Goal: Task Accomplishment & Management: Use online tool/utility

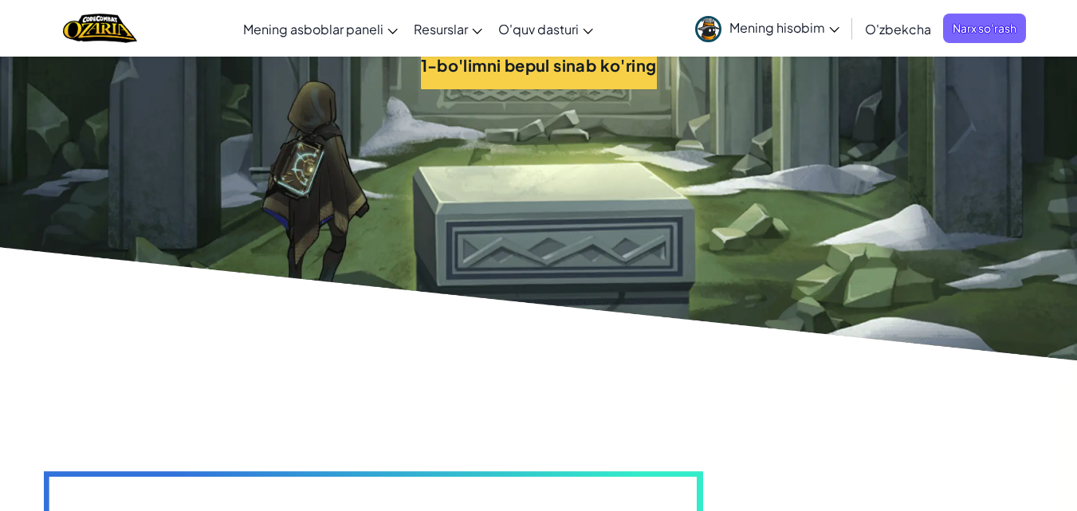
scroll to position [3554, 0]
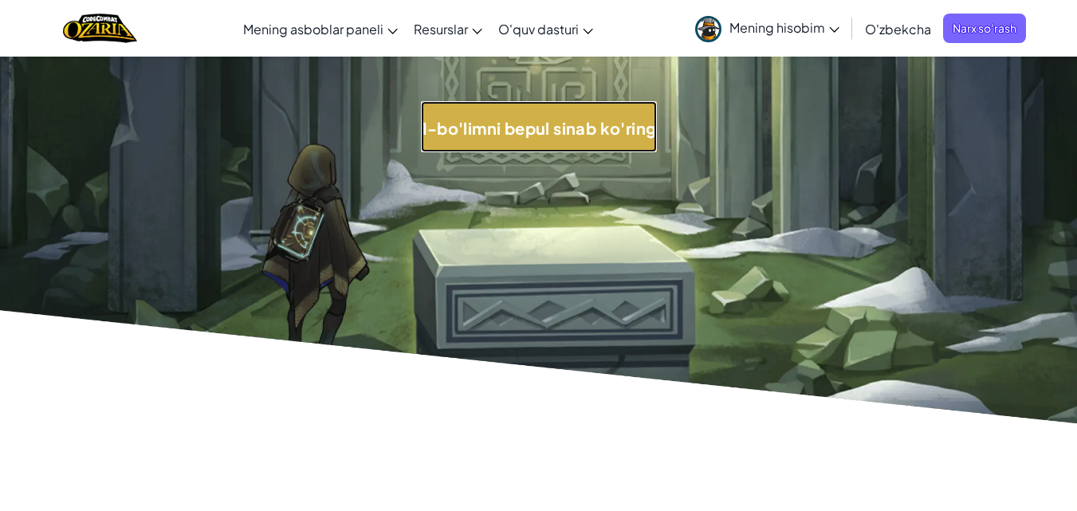
click at [574, 130] on font "1-bo'limni bepul sinab ko'ring" at bounding box center [539, 128] width 236 height 20
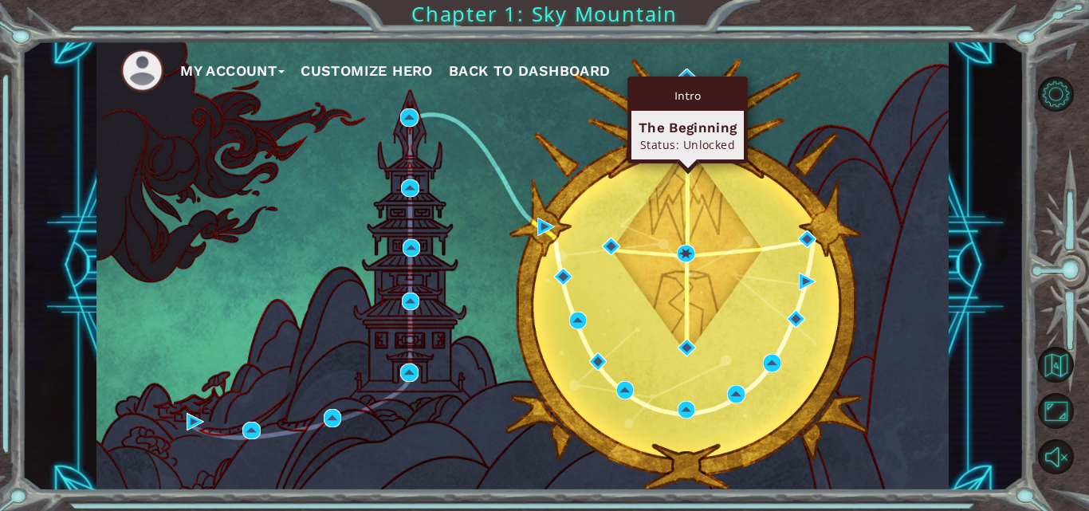
click at [685, 81] on div "Intro" at bounding box center [688, 96] width 112 height 30
drag, startPoint x: 685, startPoint y: 81, endPoint x: 686, endPoint y: 139, distance: 57.4
click at [686, 139] on div "Intro The Beginning Status: Unlocked" at bounding box center [688, 120] width 112 height 79
click at [686, 139] on div "Status: Unlocked" at bounding box center [688, 144] width 98 height 15
click at [690, 95] on div "Intro" at bounding box center [688, 96] width 112 height 30
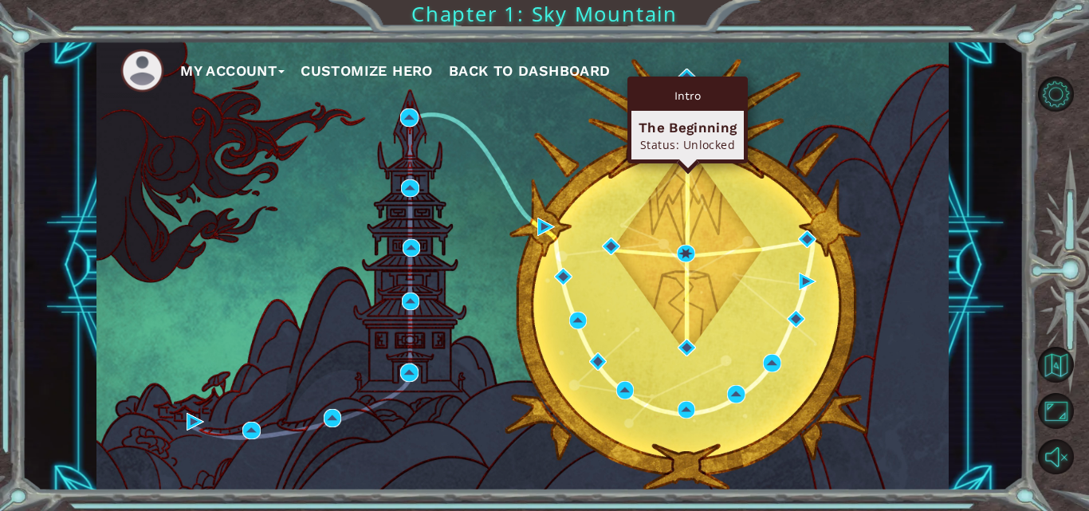
click at [690, 95] on div "Intro" at bounding box center [688, 96] width 112 height 30
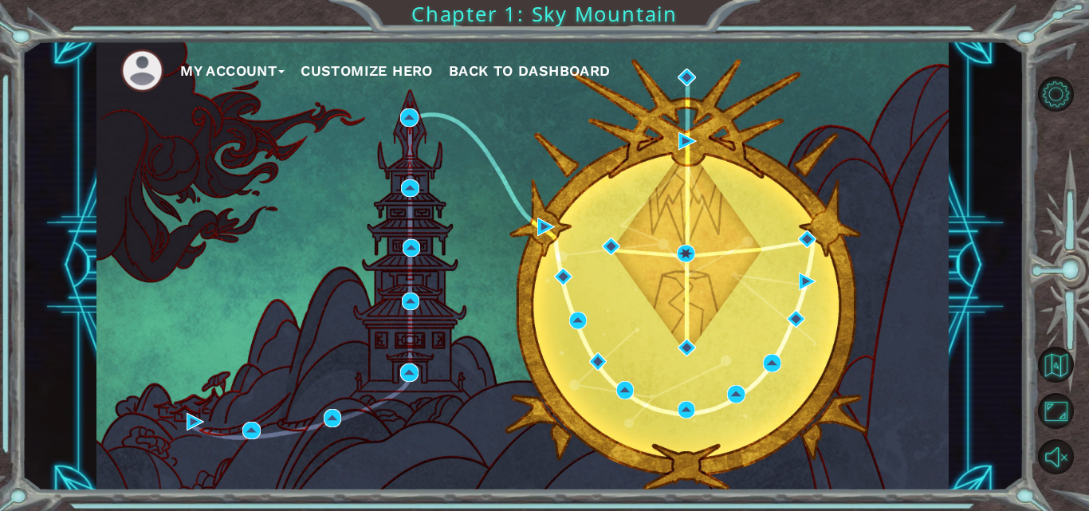
click at [831, 122] on div "My Account Customize Hero Back to Dashboard" at bounding box center [523, 266] width 853 height 450
click at [562, 97] on div "My Account Customize Hero Back to Dashboard" at bounding box center [523, 266] width 853 height 450
click at [549, 12] on div "My Account Customize Hero Back to Dashboard Chapter 1: Sky Mountain" at bounding box center [544, 255] width 1089 height 511
click at [471, 18] on div "My Account Customize Hero Back to Dashboard Chapter 1: Sky Mountain" at bounding box center [544, 255] width 1089 height 511
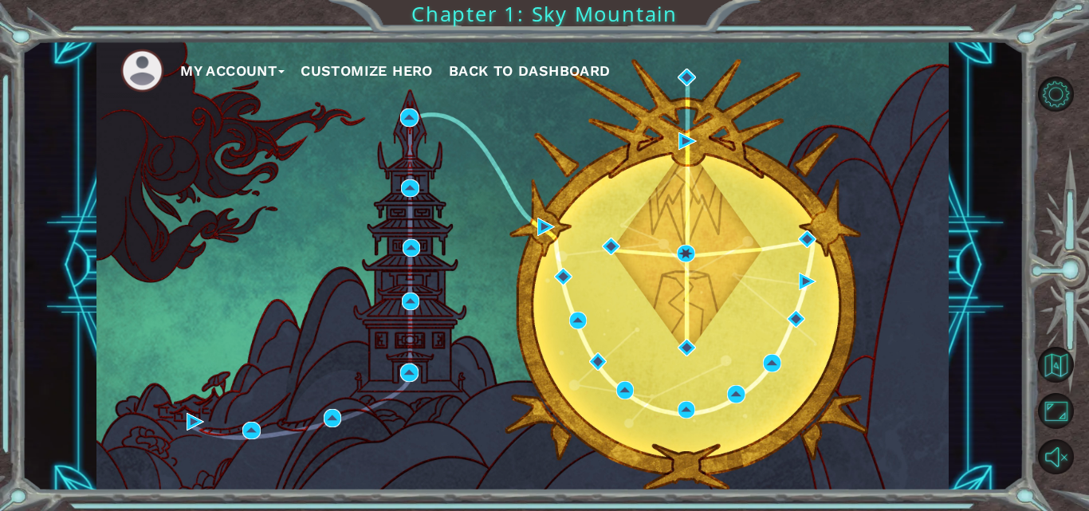
click at [471, 18] on div "My Account Customize Hero Back to Dashboard Chapter 1: Sky Mountain" at bounding box center [544, 255] width 1089 height 511
click at [370, 77] on button "Customize Hero" at bounding box center [367, 71] width 132 height 24
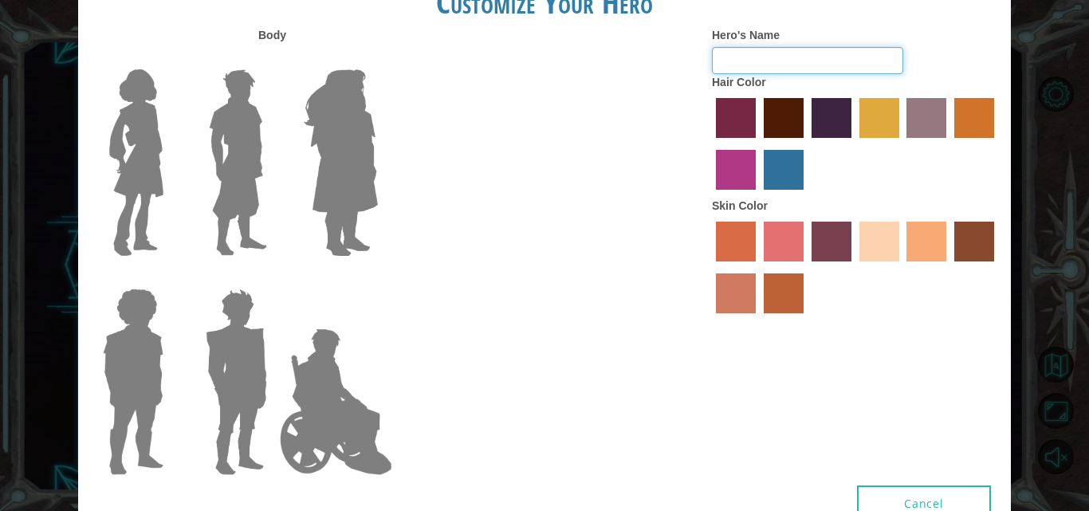
click at [731, 65] on input "Hero's Name" at bounding box center [807, 60] width 191 height 27
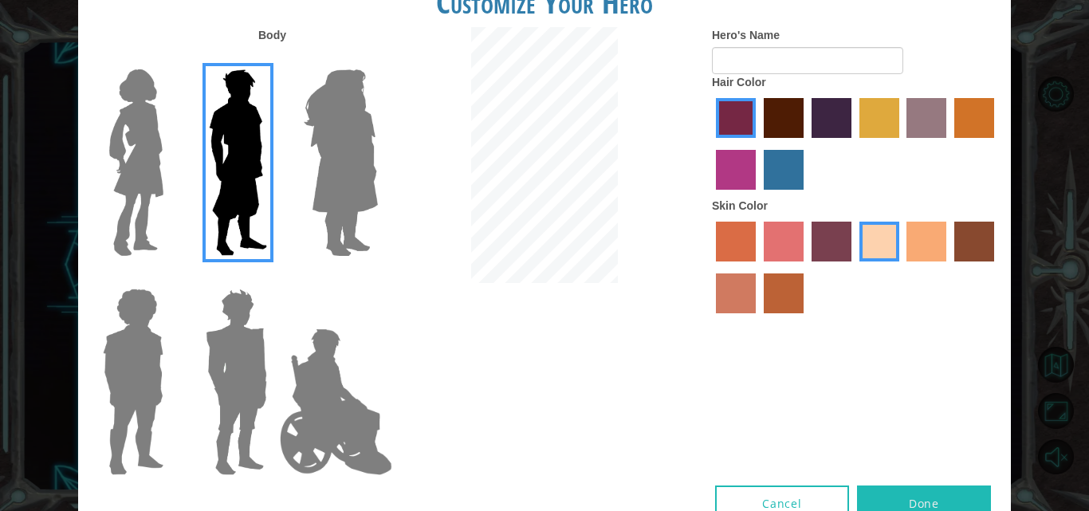
click at [733, 116] on label "paprika hair color" at bounding box center [736, 118] width 40 height 40
click at [711, 144] on input "paprika hair color" at bounding box center [711, 144] width 0 height 0
click at [733, 116] on label "paprika hair color" at bounding box center [736, 118] width 40 height 40
click at [711, 144] on input "paprika hair color" at bounding box center [711, 144] width 0 height 0
click at [733, 116] on label "paprika hair color" at bounding box center [736, 118] width 40 height 40
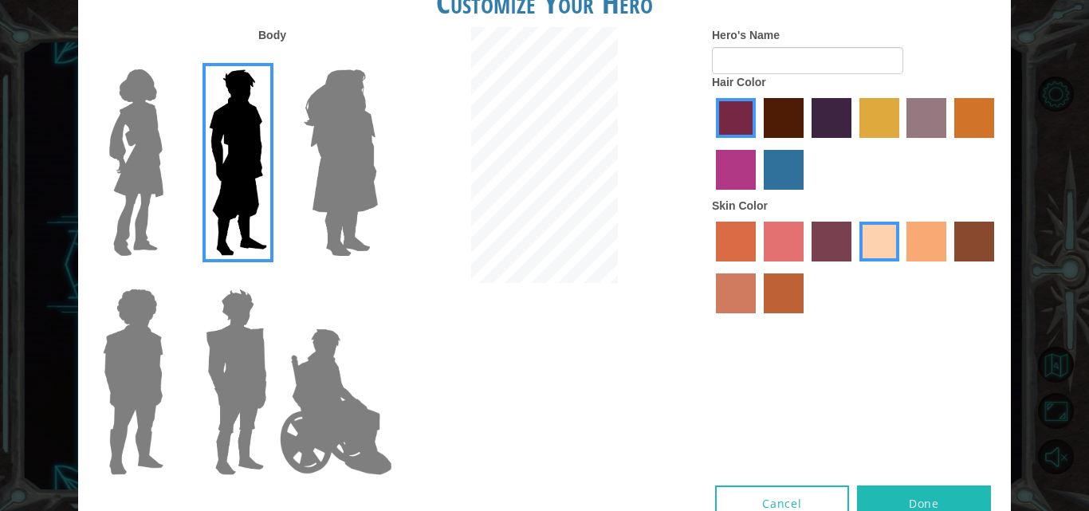
click at [711, 144] on input "paprika hair color" at bounding box center [711, 144] width 0 height 0
drag, startPoint x: 733, startPoint y: 116, endPoint x: 732, endPoint y: 61, distance: 55.8
click at [732, 61] on div "Hero's Name Hair Color Skin Color" at bounding box center [855, 174] width 311 height 294
click at [732, 61] on input "Hero's Name" at bounding box center [807, 60] width 191 height 27
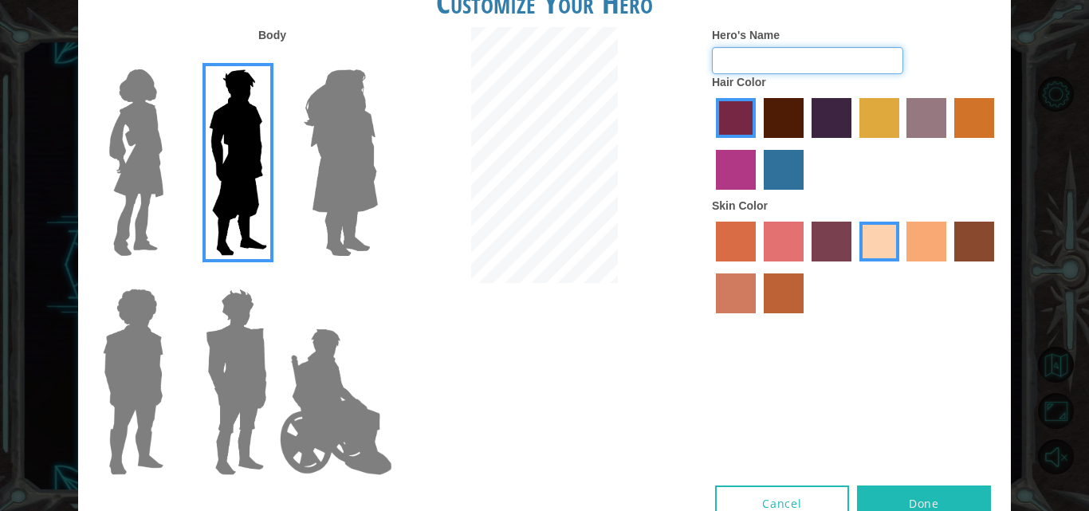
click at [732, 61] on input "Hero's Name" at bounding box center [807, 60] width 191 height 27
click at [704, 275] on div "Hero's Name Hair Color Skin Color" at bounding box center [855, 174] width 311 height 294
drag, startPoint x: 644, startPoint y: 277, endPoint x: 775, endPoint y: 93, distance: 225.8
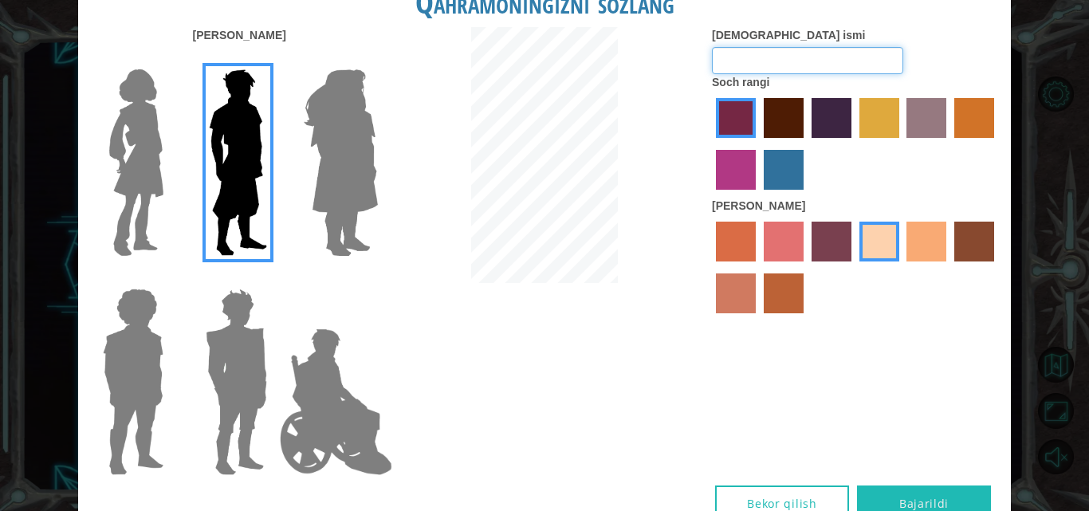
click at [781, 49] on input "Qahramonning ismi" at bounding box center [807, 60] width 191 height 27
type input "bel"
click at [741, 120] on label "paprika soch rangi" at bounding box center [736, 118] width 40 height 40
click at [711, 144] on input "paprika soch rangi" at bounding box center [711, 144] width 0 height 0
click at [930, 249] on label "tacao teri rangi" at bounding box center [927, 242] width 40 height 40
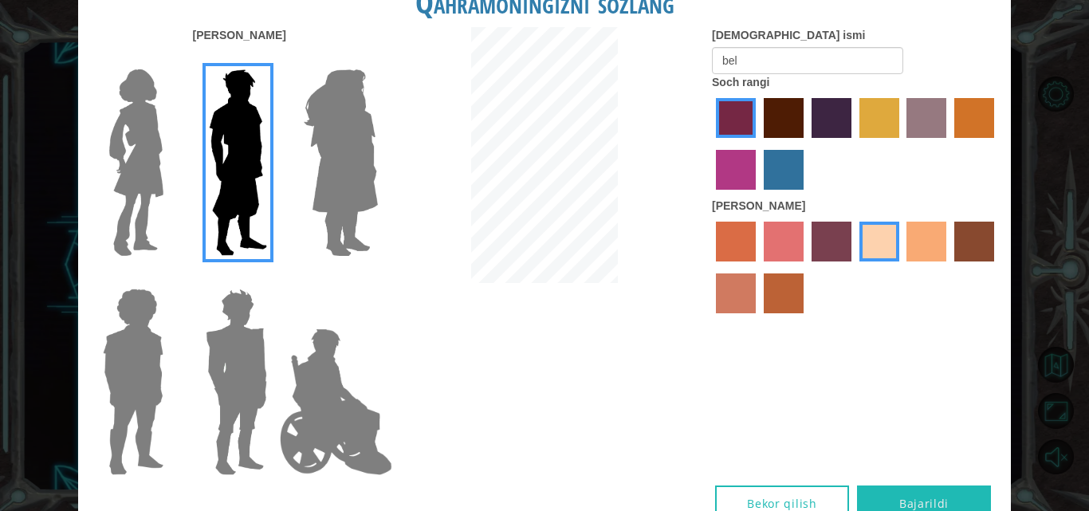
click at [902, 267] on input "tacao teri rangi" at bounding box center [902, 267] width 0 height 0
click at [886, 249] on label "qumli plyaj teri rangi" at bounding box center [880, 242] width 40 height 40
click at [854, 267] on input "qumli plyaj teri rangi" at bounding box center [854, 267] width 0 height 0
click at [903, 497] on font "Bajarildi" at bounding box center [924, 503] width 49 height 15
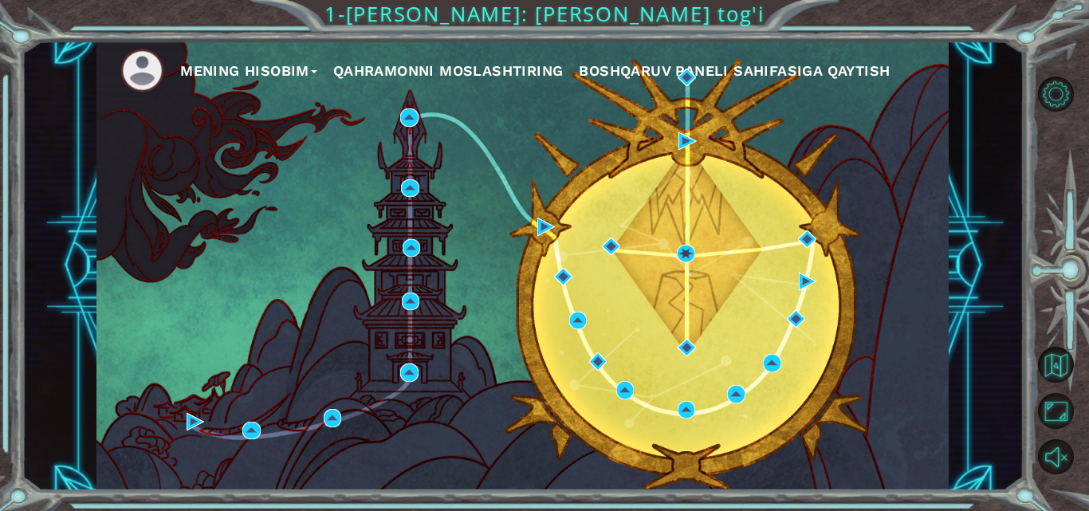
click at [753, 369] on div "Mening hisobim Qahramonni moslashtiring Boshqaruv paneli sahifasiga qaytish" at bounding box center [523, 266] width 853 height 450
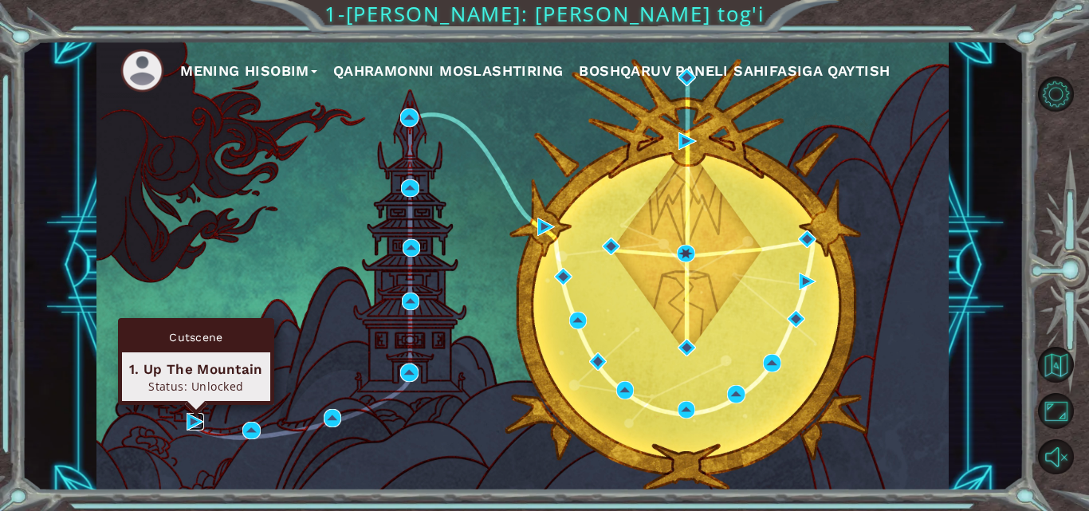
click at [191, 423] on img at bounding box center [196, 422] width 18 height 18
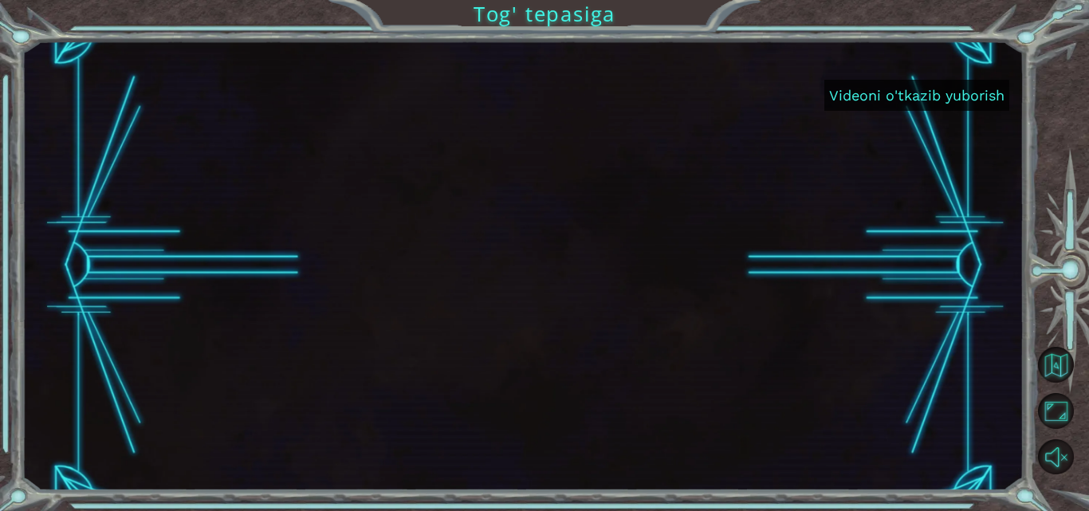
click at [903, 93] on font "Videoni o'tkazib yuborish" at bounding box center [916, 95] width 175 height 17
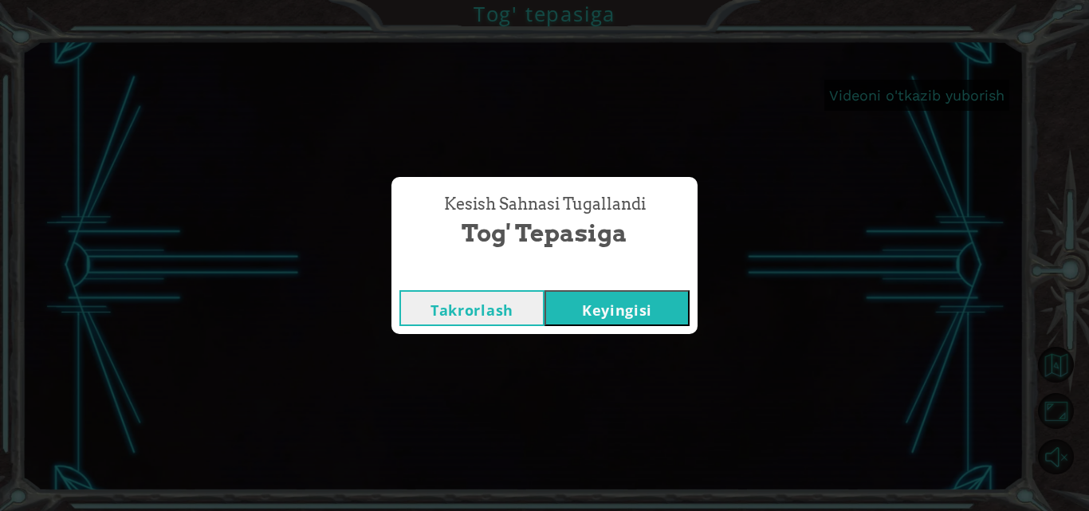
click at [632, 298] on button "Keyingisi" at bounding box center [617, 308] width 145 height 36
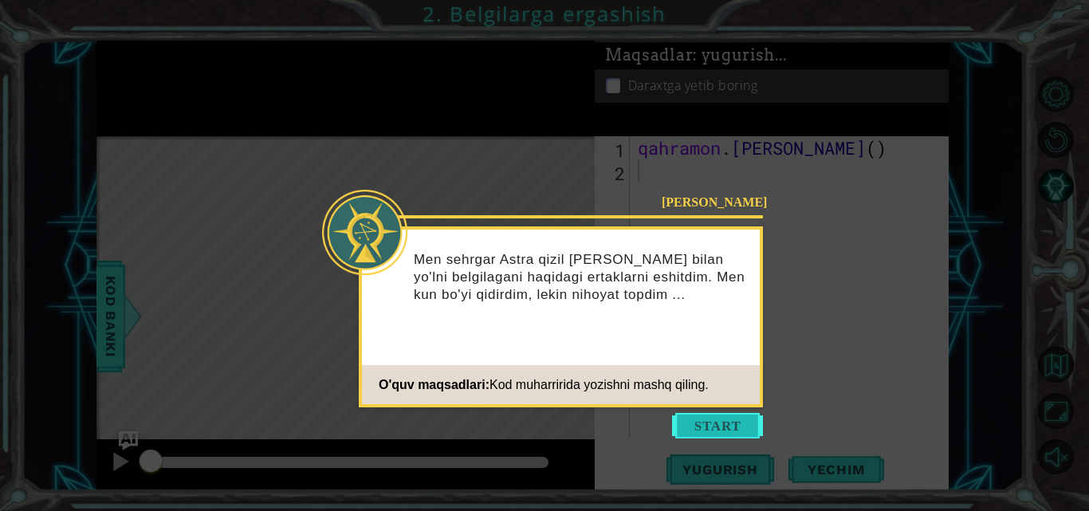
click at [712, 429] on button "Boshlash" at bounding box center [717, 426] width 91 height 26
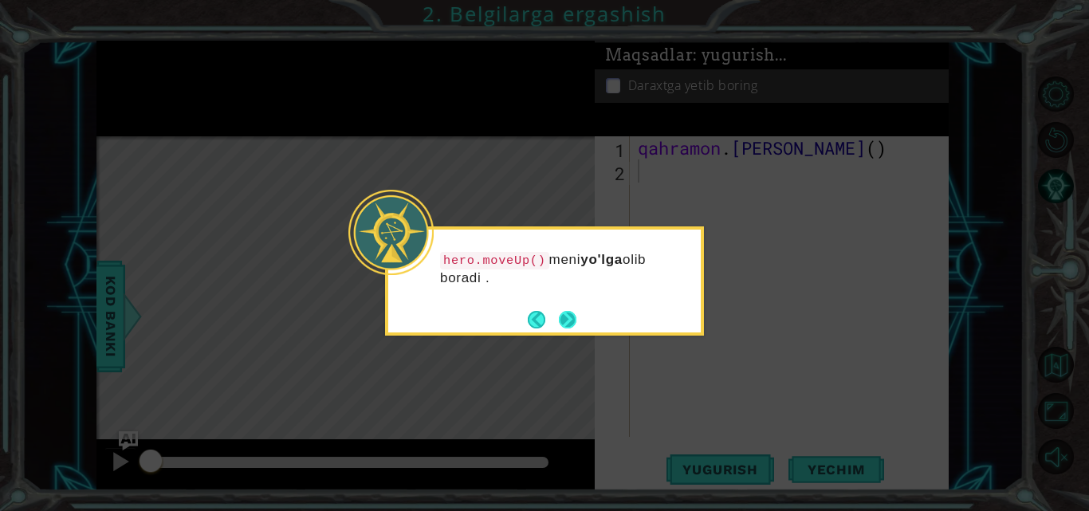
click at [568, 318] on button "Keyingisi" at bounding box center [568, 320] width 18 height 18
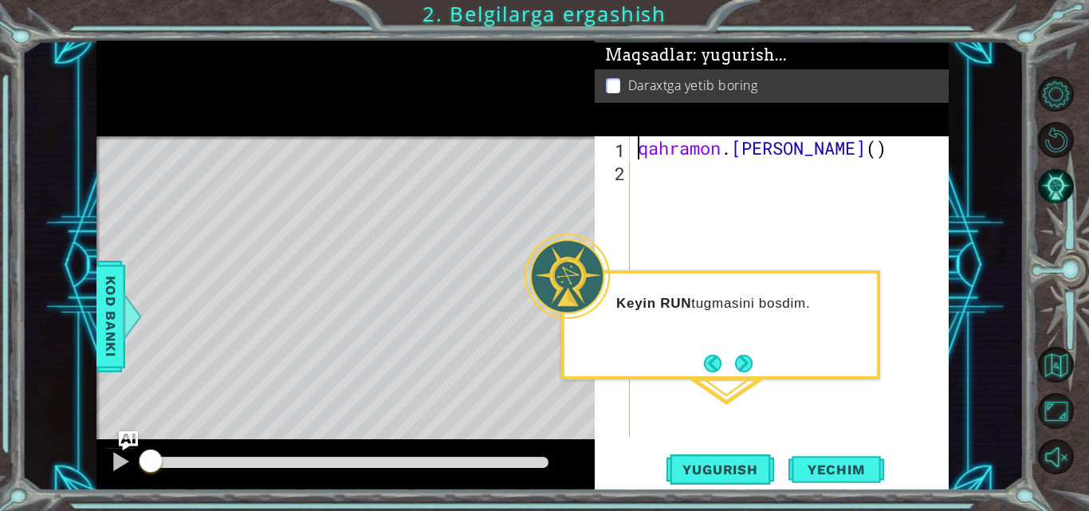
click at [641, 149] on div "qahramon . Yuqoriga ko'chirish ( )" at bounding box center [794, 309] width 319 height 347
type textarea "hero.moveUp()"
click at [748, 467] on font "Yugurish" at bounding box center [720, 470] width 75 height 16
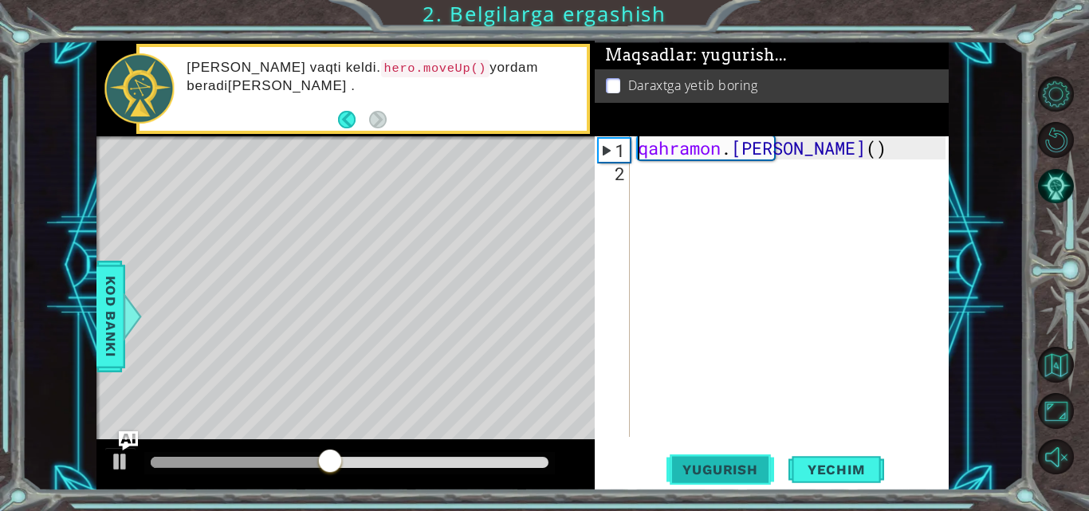
click at [748, 467] on font "Yugurish" at bounding box center [720, 470] width 75 height 16
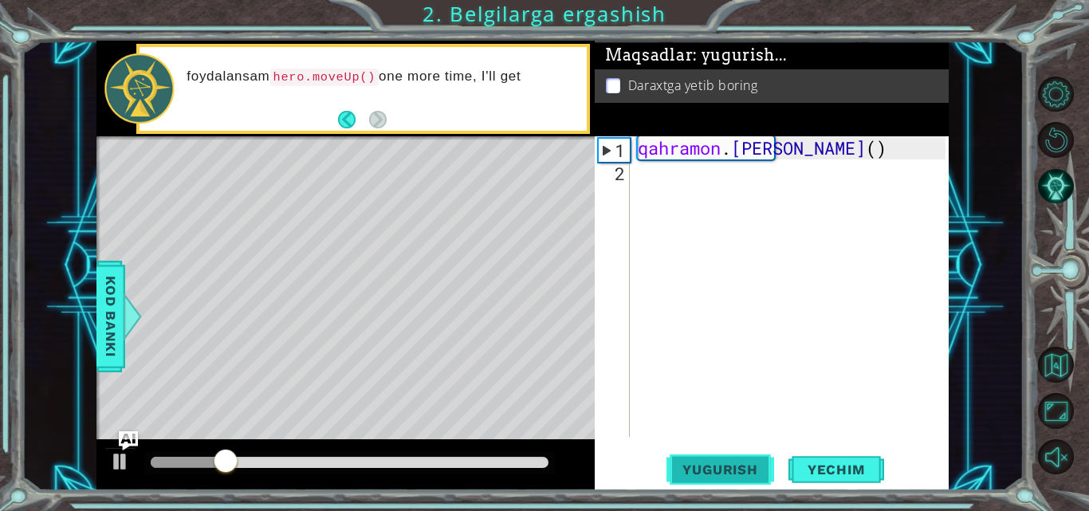
click at [748, 467] on font "Yugurish" at bounding box center [720, 470] width 75 height 16
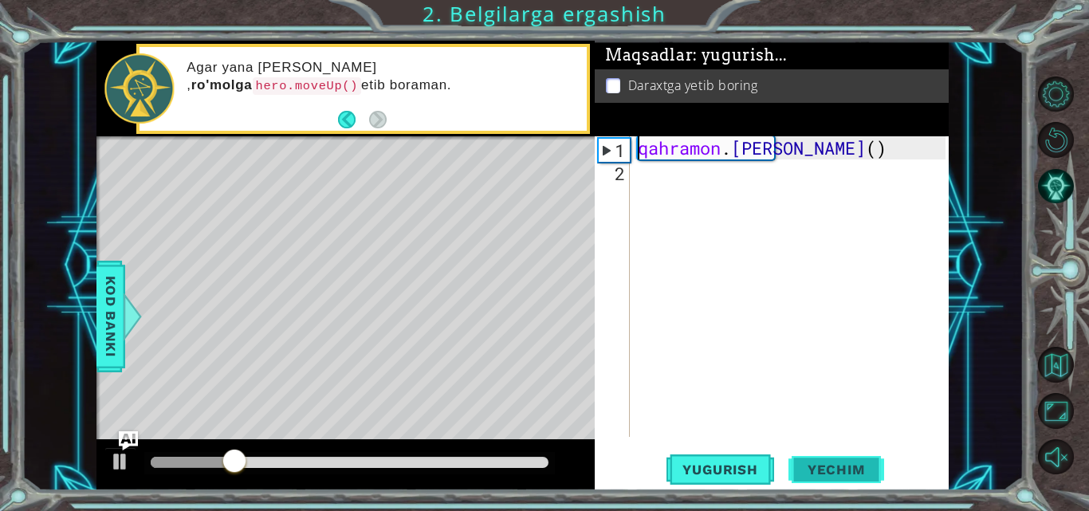
click at [827, 471] on font "Yechim" at bounding box center [836, 470] width 57 height 16
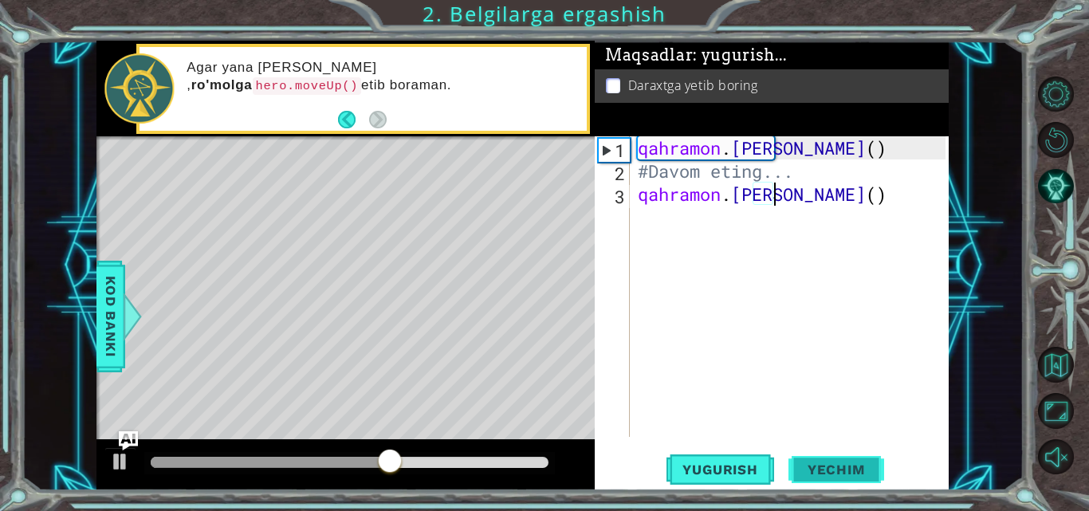
click at [827, 471] on font "Yechim" at bounding box center [836, 470] width 57 height 16
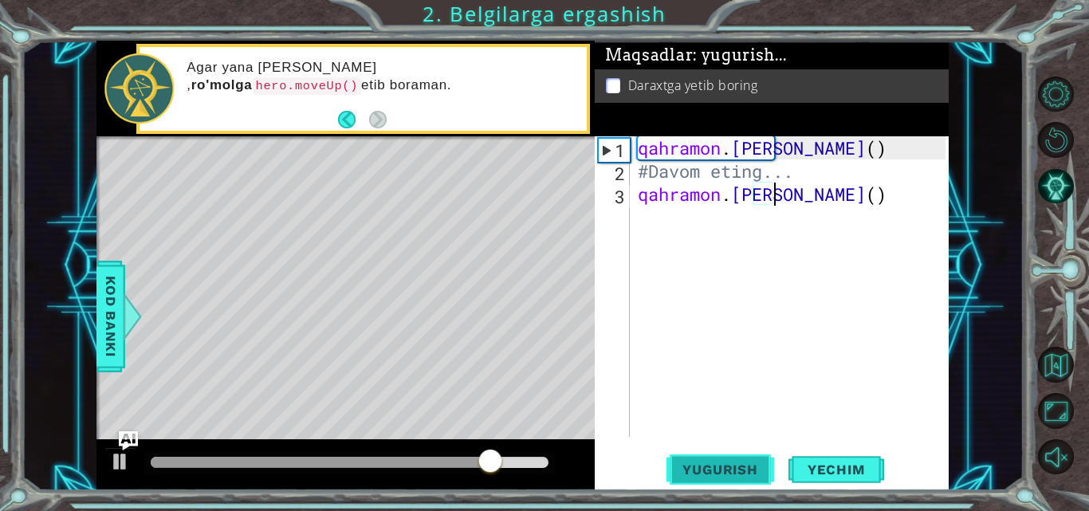
click at [747, 467] on font "Yugurish" at bounding box center [720, 470] width 75 height 16
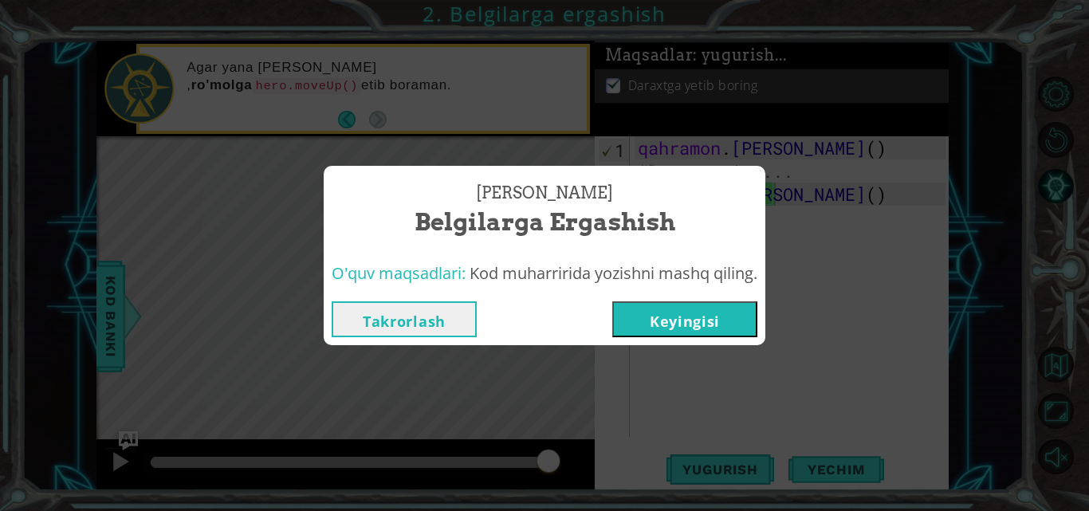
click at [706, 323] on font "Keyingisi" at bounding box center [685, 321] width 70 height 19
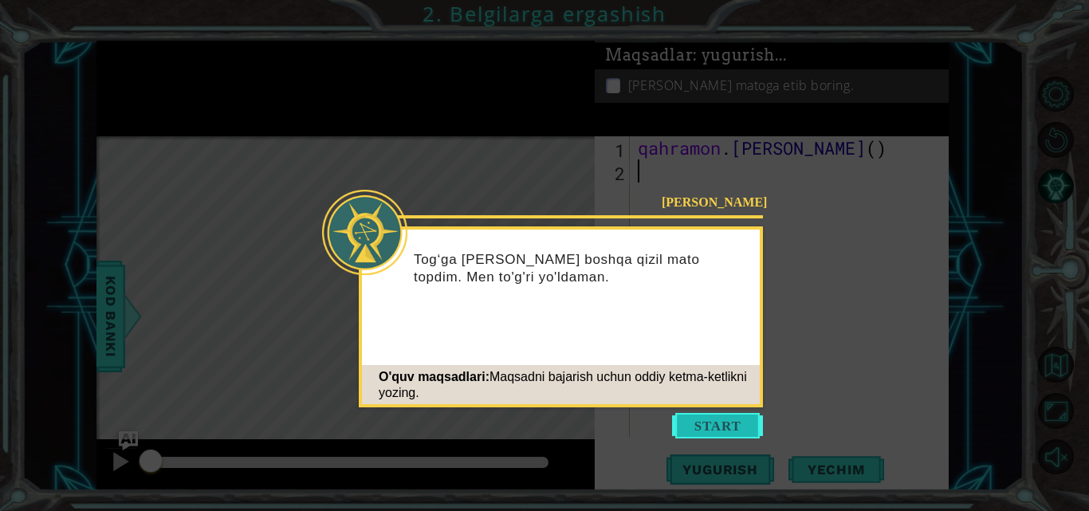
click at [714, 418] on button "Boshlash" at bounding box center [717, 426] width 91 height 26
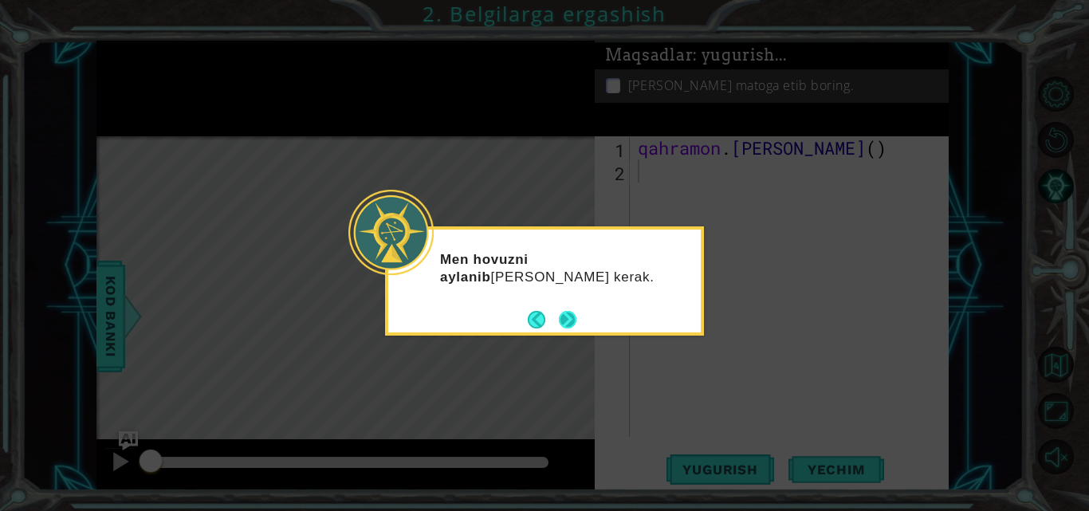
click at [567, 313] on button "Keyingisi" at bounding box center [567, 319] width 19 height 19
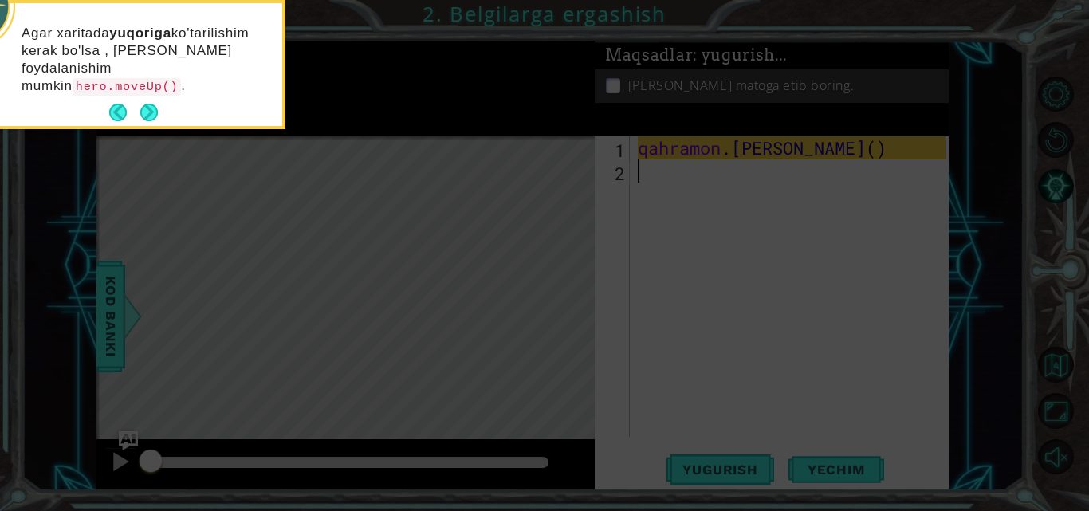
click at [567, 313] on icon at bounding box center [544, 76] width 1089 height 869
click at [149, 103] on button "Keyingisi" at bounding box center [149, 112] width 19 height 19
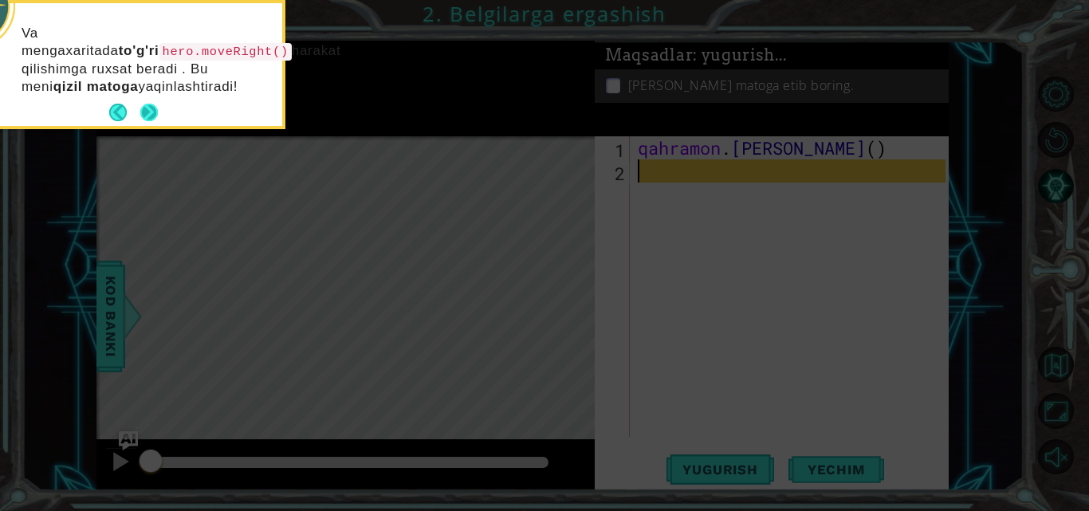
click at [151, 103] on button "Keyingisi" at bounding box center [149, 112] width 24 height 24
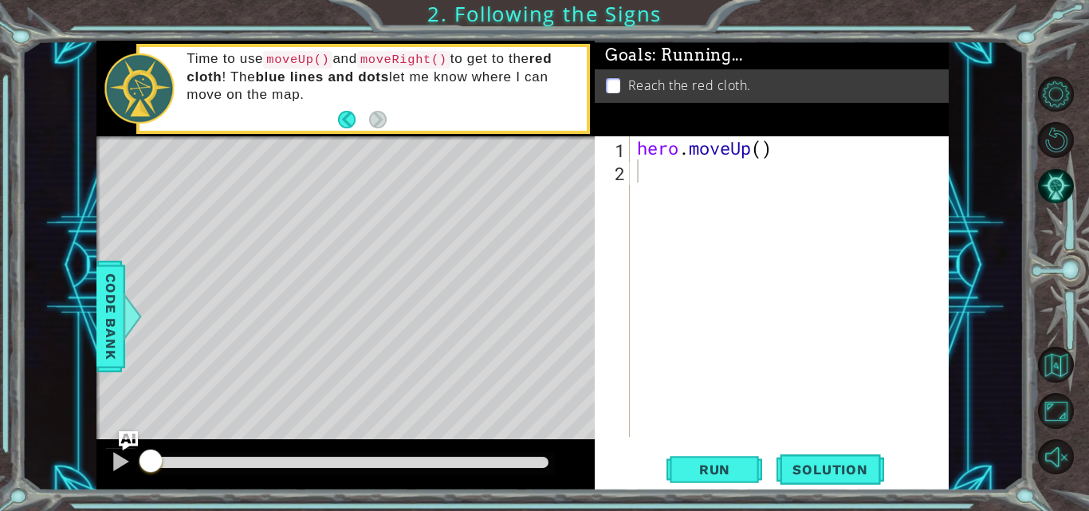
click at [652, 175] on div "hero . moveUp ( )" at bounding box center [793, 309] width 319 height 347
drag, startPoint x: 777, startPoint y: 146, endPoint x: 634, endPoint y: 143, distance: 142.8
click at [634, 143] on div "hero . moveUp ( )" at bounding box center [794, 309] width 320 height 347
type textarea "hero.moveUp()"
click at [638, 175] on div "hero . moveUp ( )" at bounding box center [794, 309] width 320 height 347
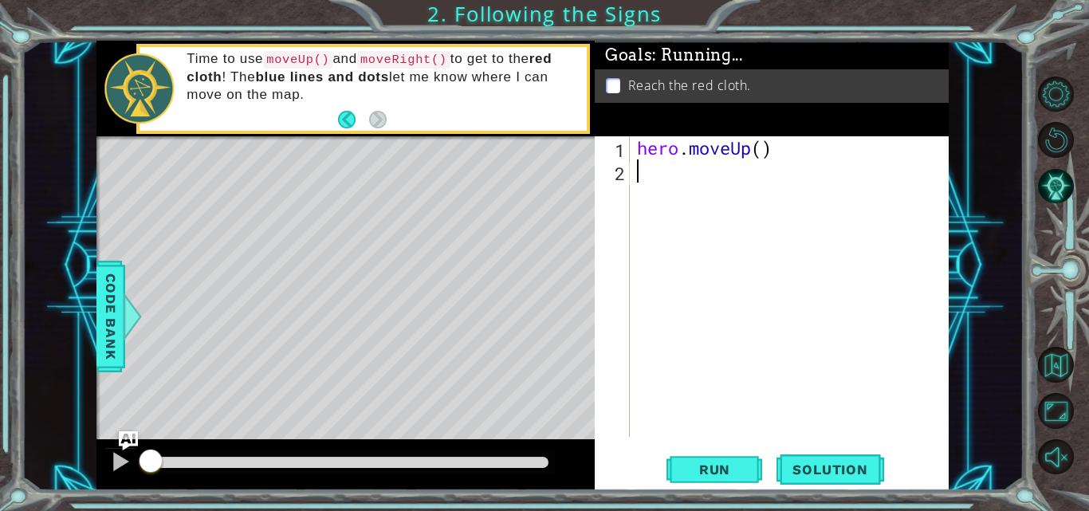
paste textarea "hero.moveUp()"
type textarea "hero.moveUp()"
click at [642, 207] on div "hero . moveUp ( ) hero . moveUp ( )" at bounding box center [794, 309] width 320 height 347
paste textarea "hero.moveUp()"
click at [754, 195] on div "hero . moveUp ( ) hero . moveUp ( ) hero . moveUp ( )" at bounding box center [794, 309] width 320 height 347
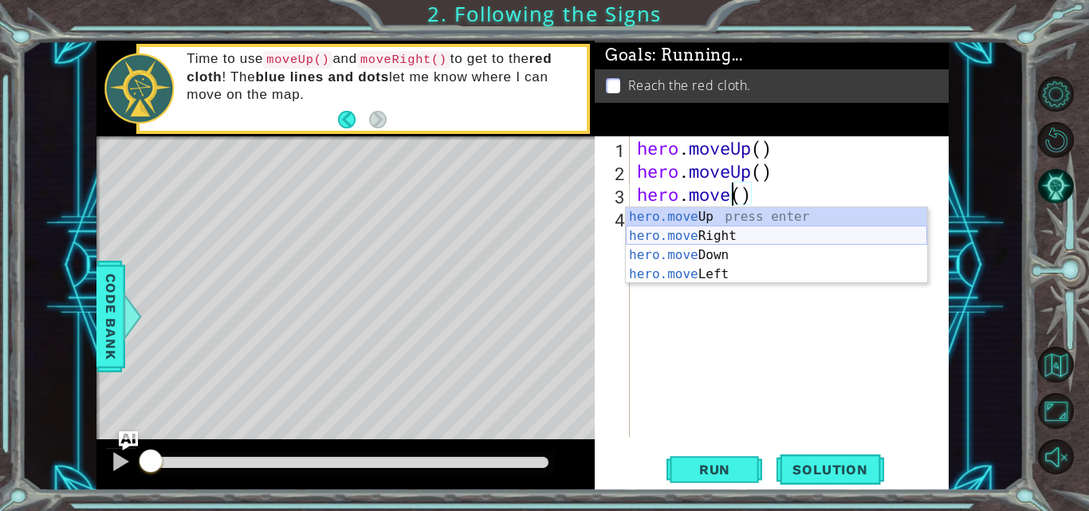
click at [706, 238] on div "hero.move Up press enter hero.move Right press enter hero.move Down press enter…" at bounding box center [776, 264] width 301 height 115
type textarea "hero.moveRight"
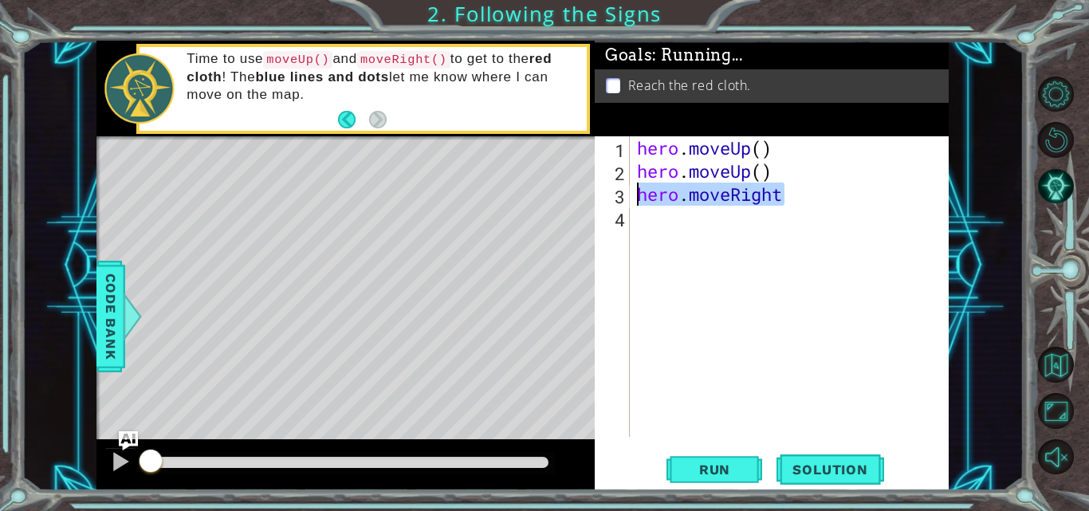
drag, startPoint x: 790, startPoint y: 193, endPoint x: 636, endPoint y: 199, distance: 154.1
click at [636, 199] on div "hero . moveUp ( ) hero . moveUp ( ) hero . moveRight" at bounding box center [794, 309] width 320 height 347
click at [643, 230] on div "hero . moveUp ( ) hero . moveUp ( ) hero . moveRight" at bounding box center [794, 309] width 320 height 347
paste textarea "hero.moveRight"
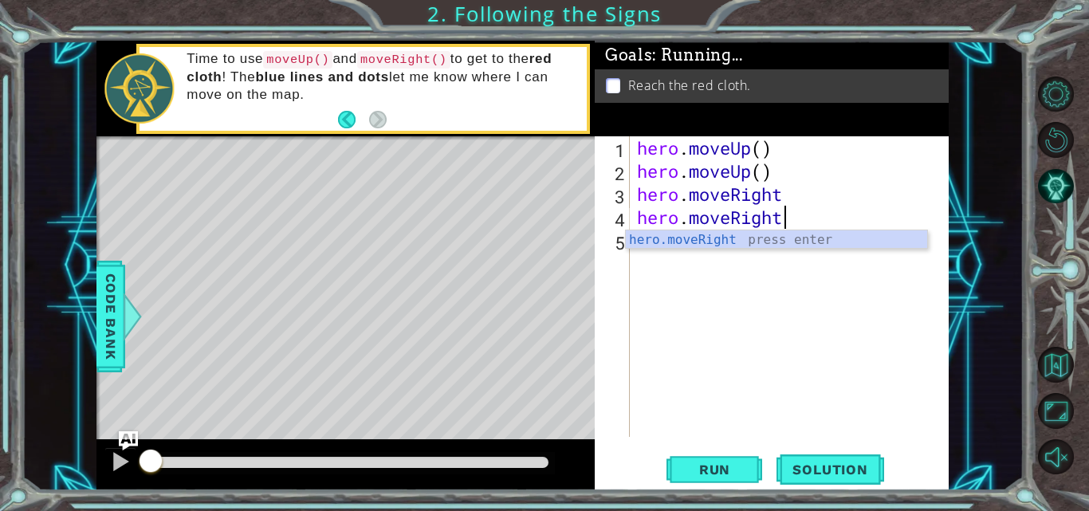
click at [782, 221] on div "hero . moveUp ( ) hero . moveUp ( ) hero . moveRight hero . moveRight" at bounding box center [794, 309] width 320 height 347
type textarea "hero.move"
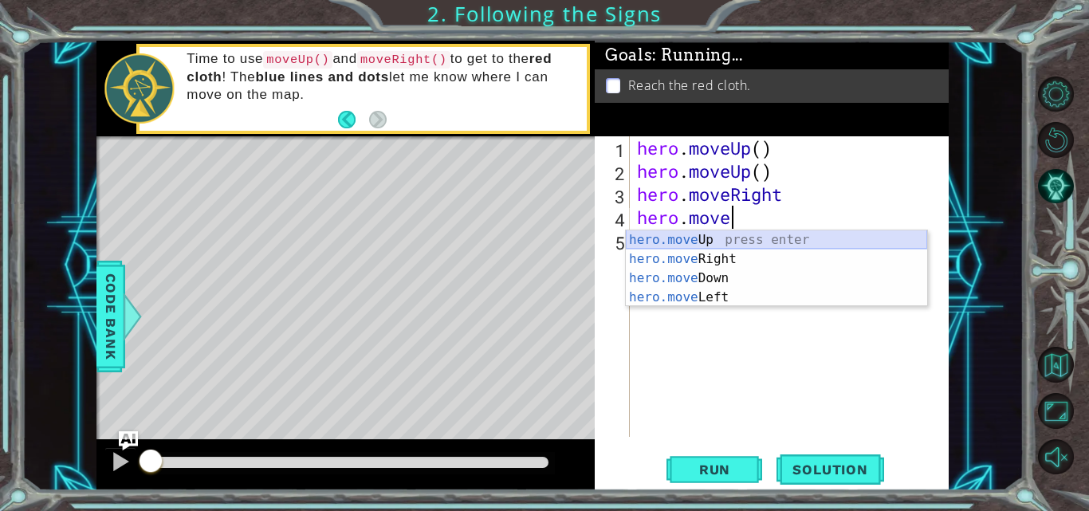
click at [722, 241] on div "hero.move Up press enter hero.move Right press enter hero.move Down press enter…" at bounding box center [776, 287] width 301 height 115
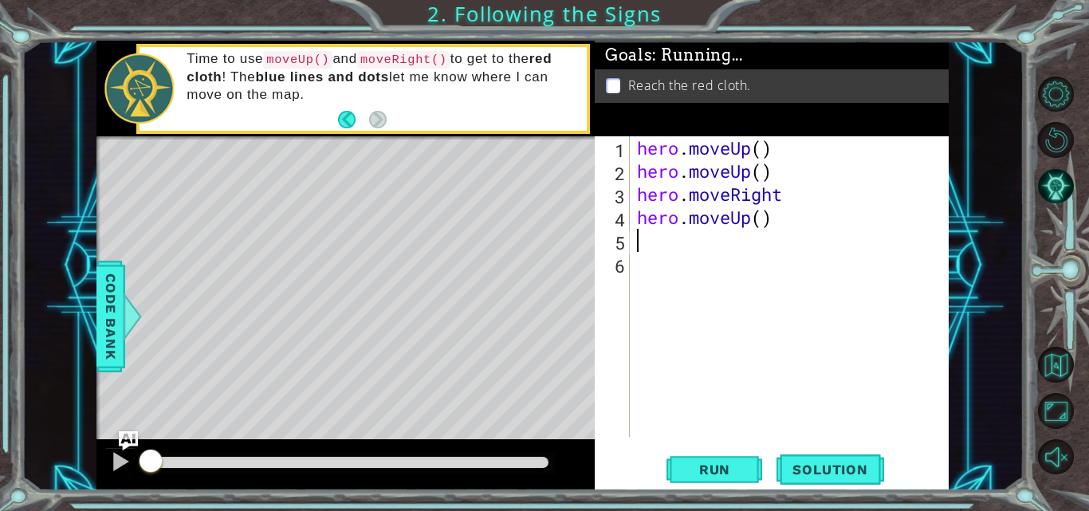
type textarea "hero.moveUp()"
click at [665, 237] on div "hero . moveUp ( ) hero . moveUp ( ) hero . moveRight hero . moveUp ( )" at bounding box center [794, 309] width 320 height 347
type textarea "hero.moveUp()"
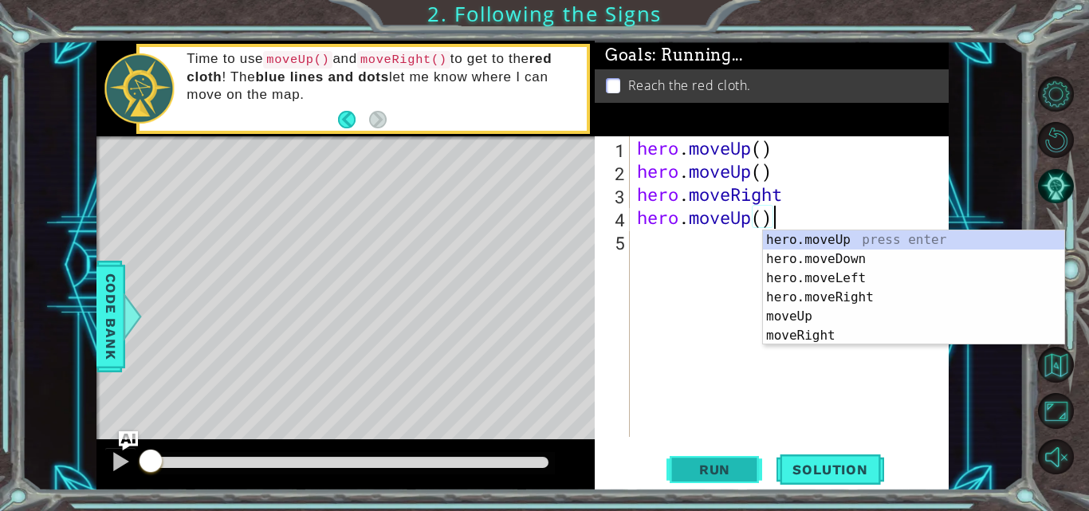
click at [729, 467] on span "Run" at bounding box center [714, 470] width 63 height 16
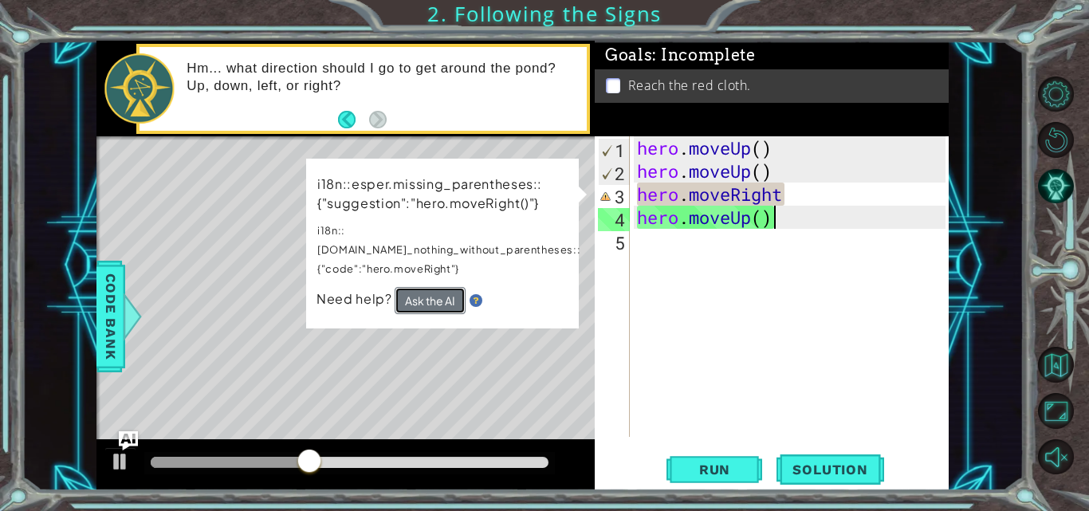
click at [426, 287] on button "Ask the AI" at bounding box center [430, 300] width 71 height 27
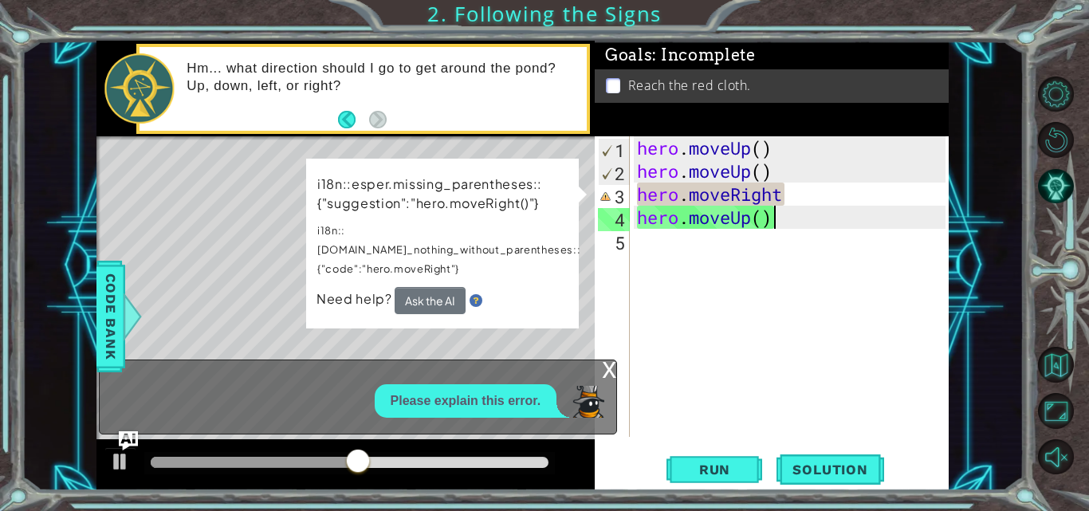
click at [380, 290] on span "Need help?" at bounding box center [356, 298] width 78 height 17
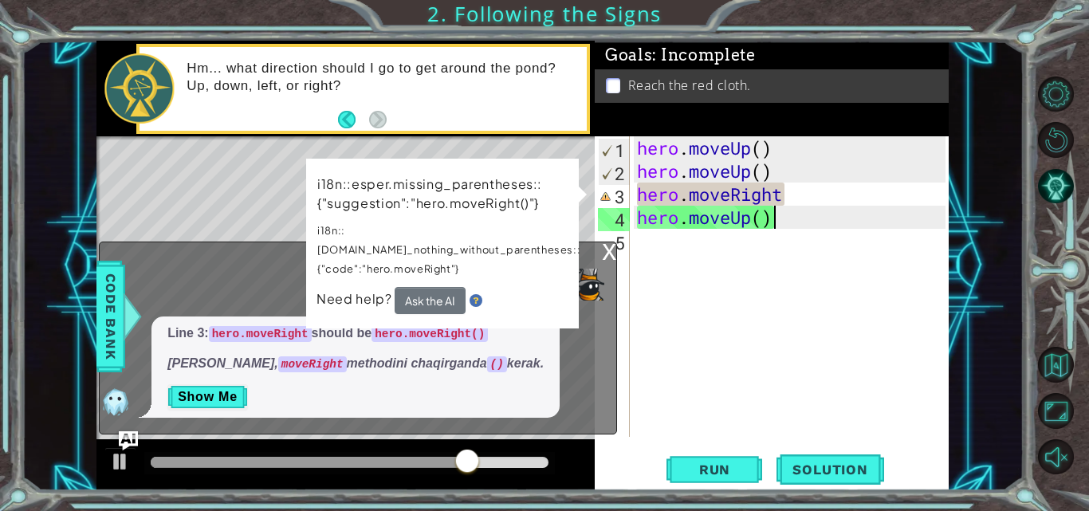
click at [609, 254] on div "x" at bounding box center [609, 250] width 14 height 16
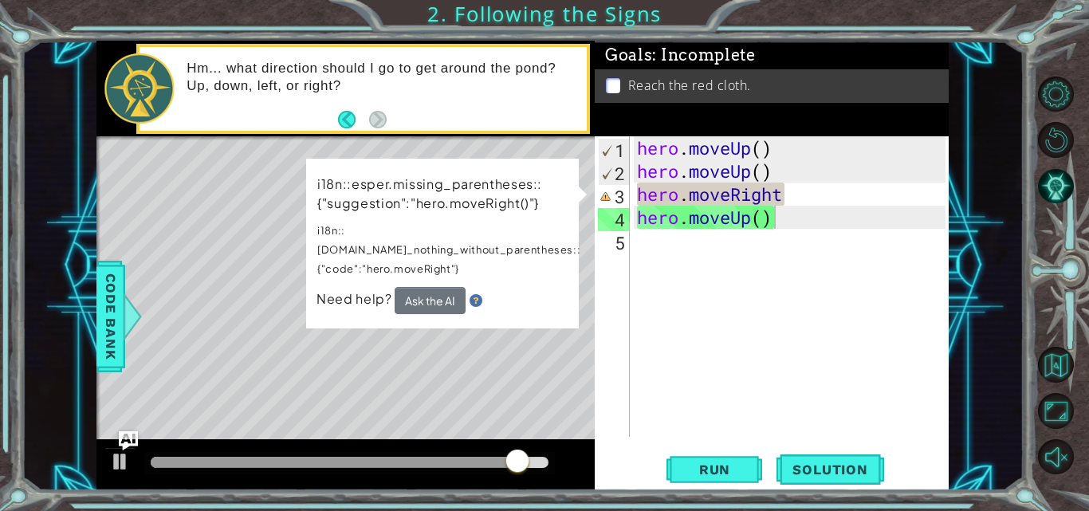
click at [537, 161] on div "i18n::esper.missing_parentheses::{"suggestion":"hero.moveRight()"} i18n::esper.…" at bounding box center [443, 244] width 274 height 171
click at [546, 176] on p "i18n::esper.missing_parentheses::{"suggestion":"hero.moveRight()"}" at bounding box center [448, 194] width 263 height 39
click at [546, 176] on p "i18n::esper.missing_parentheses::{"suggestion":"hero.moveRight()"}" at bounding box center [449, 194] width 263 height 40
click at [546, 176] on p "i18n::esper.missing_parentheses::{"suggestion":"hero.moveRight()"}" at bounding box center [450, 193] width 264 height 43
drag, startPoint x: 546, startPoint y: 176, endPoint x: 439, endPoint y: 281, distance: 148.9
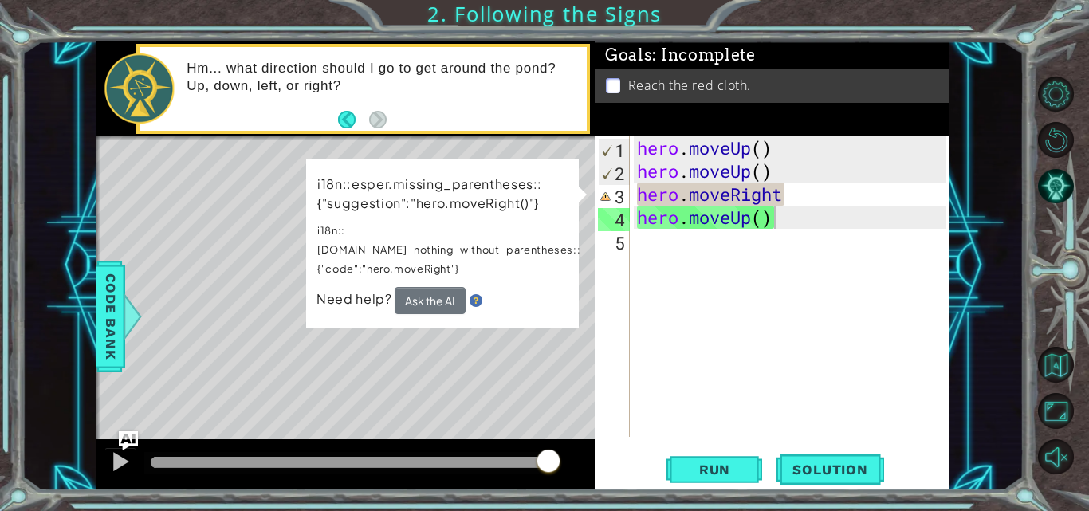
click at [439, 281] on div "i18n::esper.missing_parentheses::{"suggestion":"hero.moveRight()"} i18n::esper.…" at bounding box center [442, 244] width 273 height 170
click at [439, 287] on button "Ask the AI" at bounding box center [430, 300] width 71 height 27
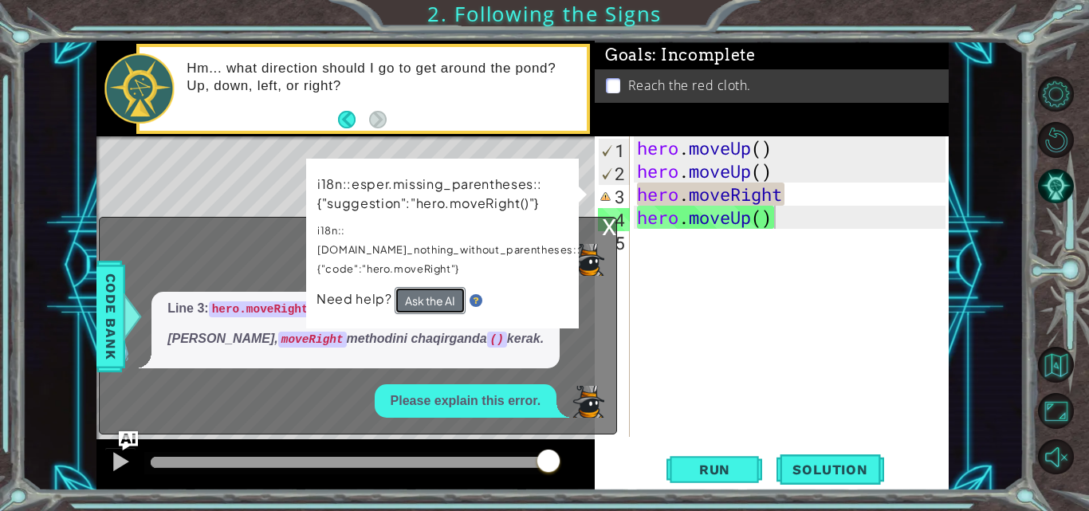
click at [439, 287] on button "Ask the AI" at bounding box center [430, 300] width 71 height 27
click at [439, 286] on button "Ask the AI" at bounding box center [430, 300] width 71 height 28
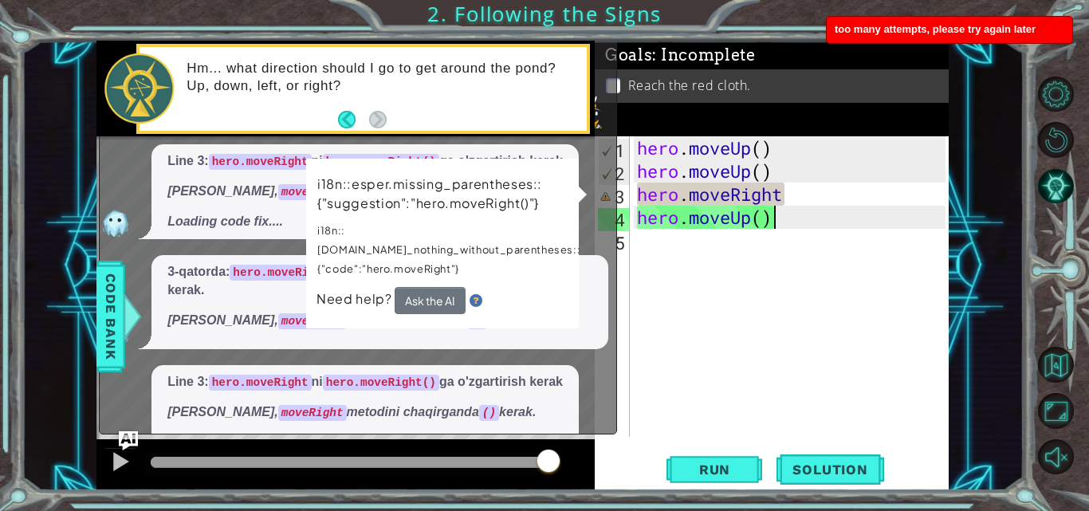
scroll to position [160, 0]
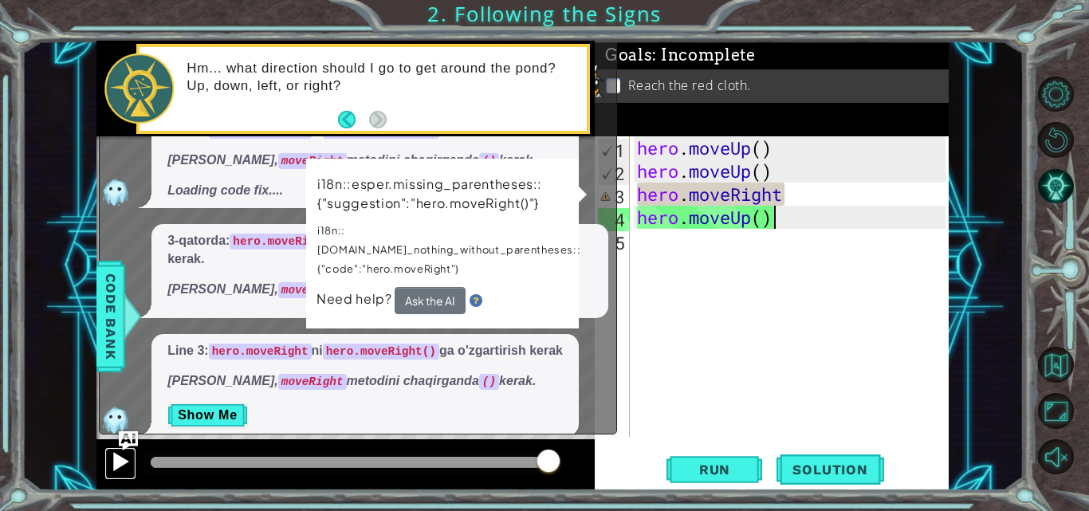
click at [123, 459] on div at bounding box center [120, 461] width 21 height 21
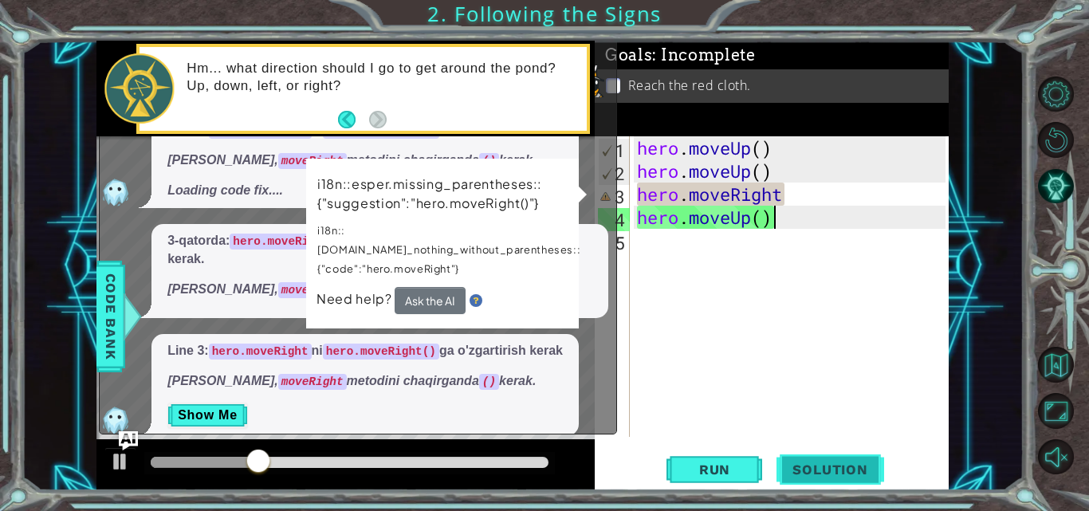
click at [819, 471] on span "Solution" at bounding box center [830, 470] width 107 height 16
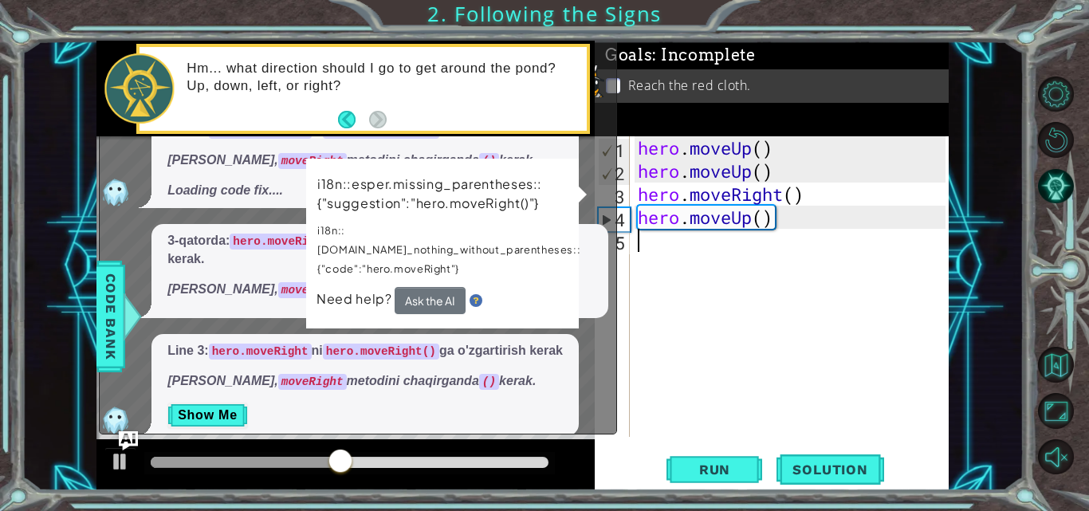
click at [531, 179] on p "i18n::esper.missing_parentheses::{"suggestion":"hero.moveRight()"}" at bounding box center [448, 194] width 263 height 40
click at [425, 184] on p "i18n::esper.missing_parentheses::{"suggestion":"hero.moveRight()"}" at bounding box center [449, 194] width 263 height 40
click at [312, 174] on div "i18n::esper.missing_parentheses::{"suggestion":"hero.moveRight()"} i18n::esper.…" at bounding box center [442, 244] width 275 height 174
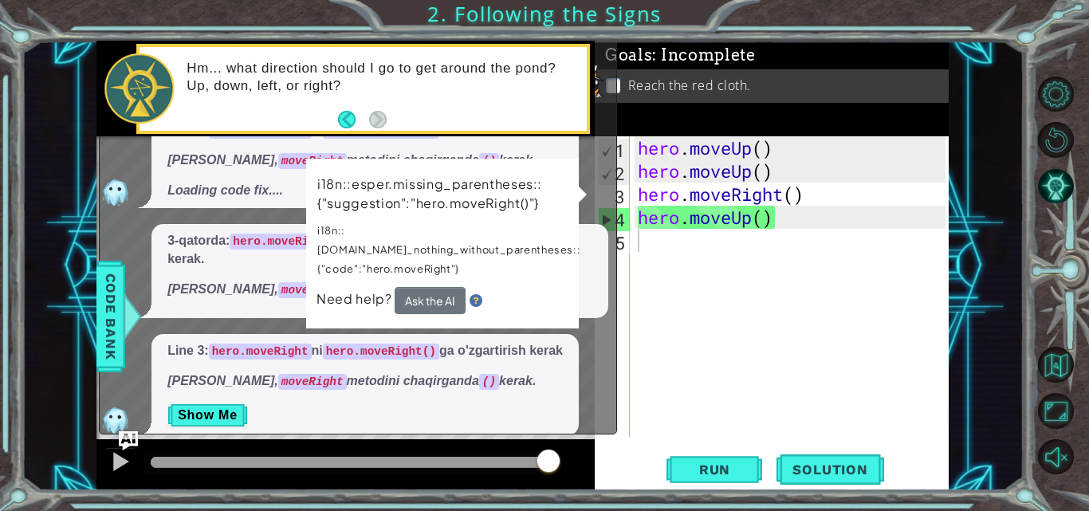
click at [218, 170] on p "E’tibor bering, moveRight metodini chaqirganda () kerak." at bounding box center [365, 161] width 396 height 18
click at [211, 170] on p "E’tibor bering, moveRight metodini chaqirganda () kerak." at bounding box center [365, 161] width 396 height 18
type textarea "hero.moveRight()"
drag, startPoint x: 693, startPoint y: 203, endPoint x: 644, endPoint y: 312, distance: 119.2
click at [644, 312] on div "hero . moveUp ( ) hero . moveUp ( ) hero . moveRight ( ) hero . moveUp ( )" at bounding box center [794, 309] width 319 height 347
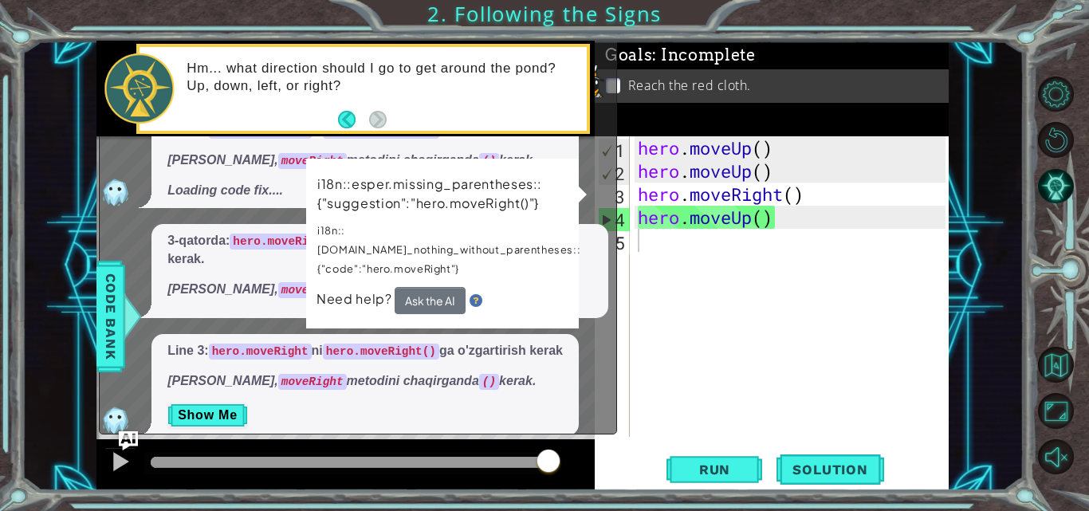
drag, startPoint x: 644, startPoint y: 312, endPoint x: 499, endPoint y: 120, distance: 240.4
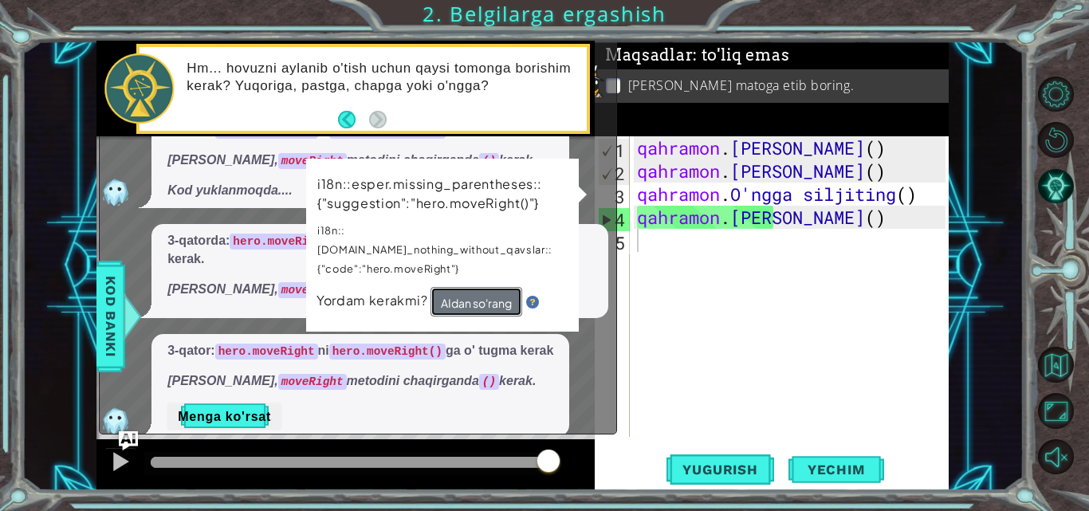
click at [507, 296] on font "AIdan so'rang" at bounding box center [475, 303] width 71 height 15
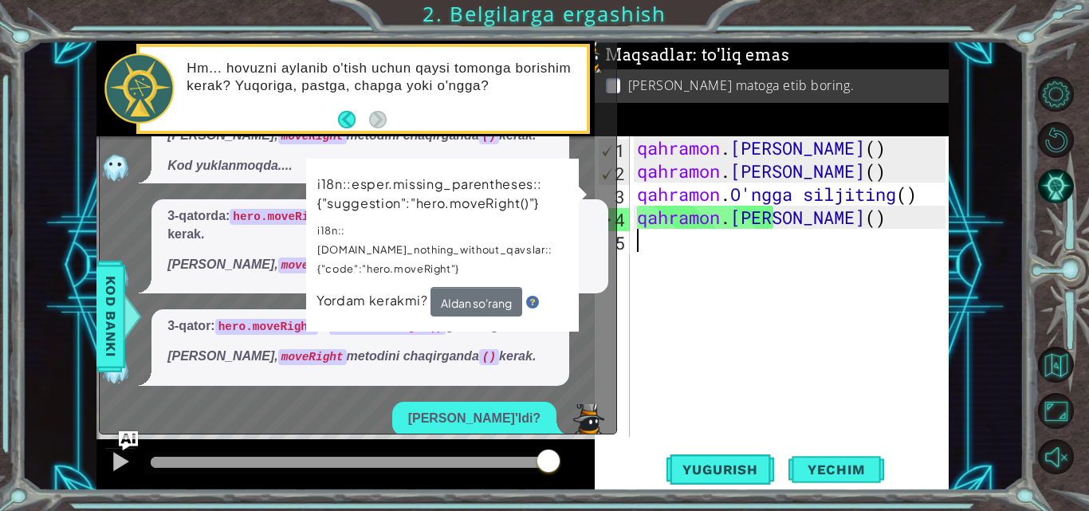
scroll to position [321, 0]
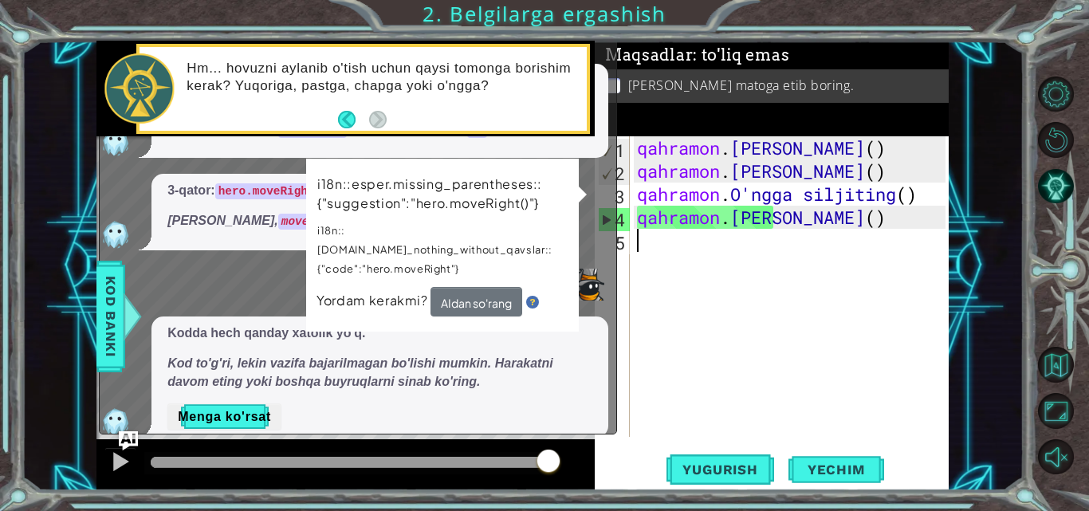
click at [535, 297] on img at bounding box center [532, 303] width 13 height 13
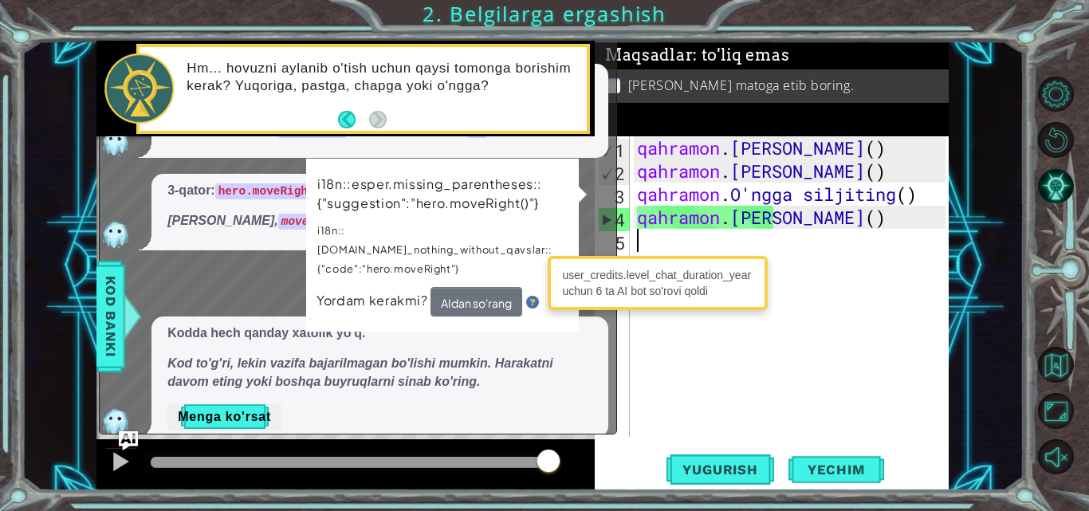
click at [580, 198] on div "i18n::esper.missing_parentheses::{"suggestion":"hero.moveRight()"} i18n::esper.…" at bounding box center [443, 245] width 274 height 174
click at [580, 198] on div "i18n::esper.missing_parentheses::{"suggestion":"hero.moveRight()"} i18n::esper.…" at bounding box center [443, 245] width 274 height 173
click at [579, 198] on div "i18n::esper.missing_parentheses::{"suggestion":"hero.moveRight()"} i18n::esper.…" at bounding box center [442, 245] width 273 height 172
click at [420, 222] on p "i18n::esper.do_nothing_without_qavslar::{"code":"hero.moveRight"}" at bounding box center [442, 250] width 250 height 58
click at [420, 222] on p "i18n::esper.do_nothing_without_qavslar::{"code":"hero.moveRight"}" at bounding box center [442, 249] width 250 height 57
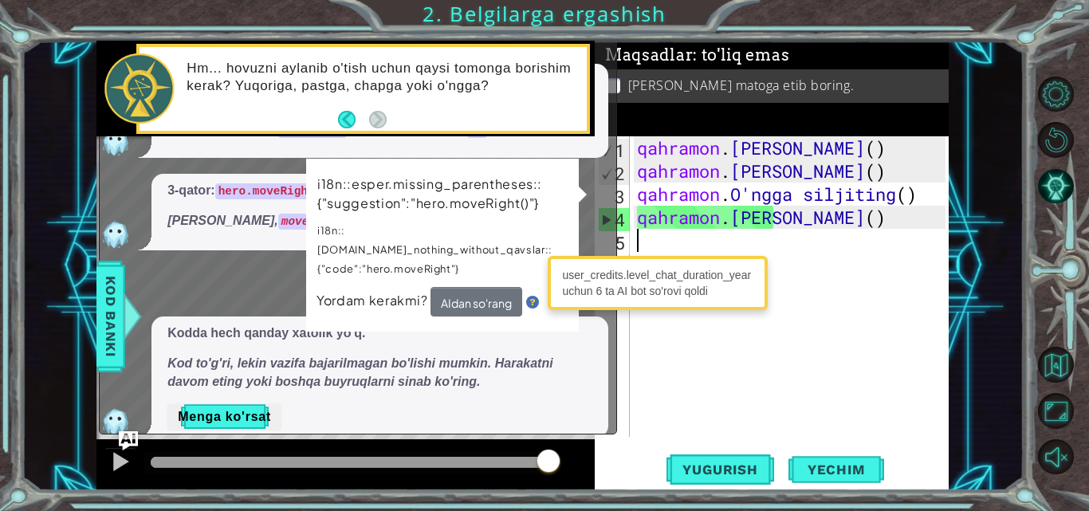
click at [294, 245] on div "Iltimos, ushbu xatoni tushuntiring. 3-qator: hero.moveRight bo'lishi kerak hero…" at bounding box center [354, 48] width 509 height 777
click at [393, 163] on div "i18n::esper.missing_parentheses::{"suggestion":"hero.moveRight()"} i18n::esper.…" at bounding box center [442, 245] width 273 height 173
click at [393, 163] on div "i18n::esper.missing_parentheses::{"suggestion":"hero.moveRight()"} i18n::esper.…" at bounding box center [443, 245] width 274 height 174
click at [764, 472] on span "Yugurish" at bounding box center [720, 470] width 107 height 16
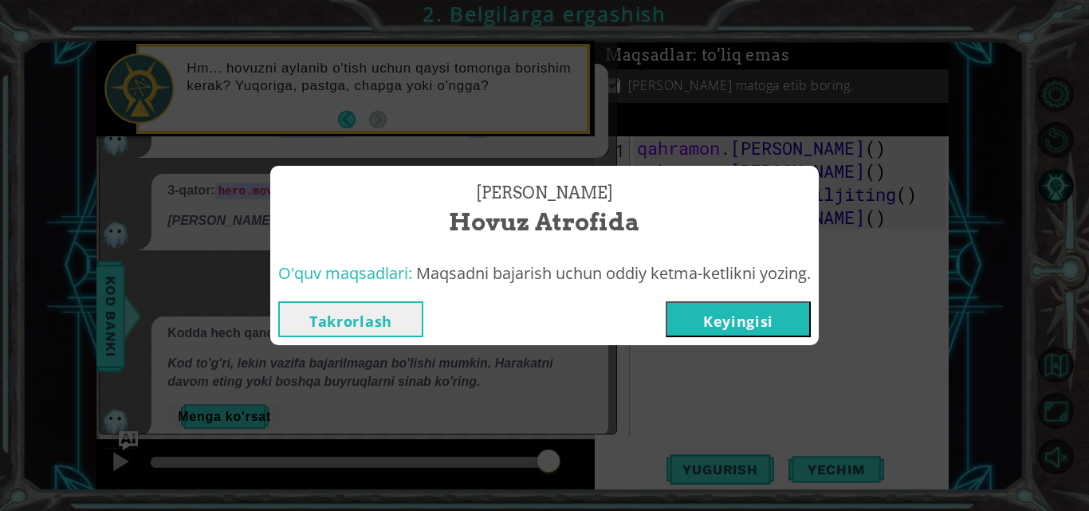
click at [377, 318] on font "Takrorlash" at bounding box center [350, 321] width 83 height 19
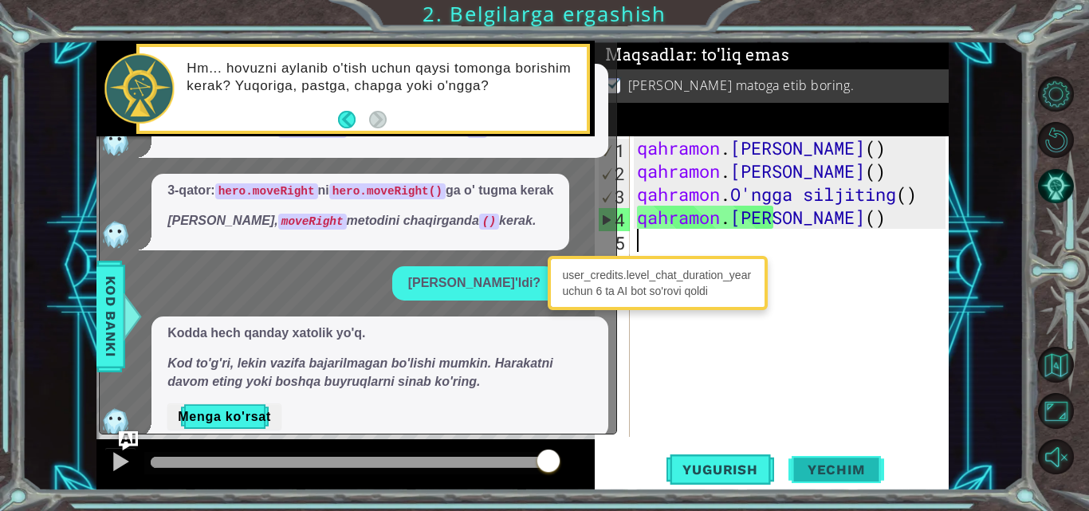
click at [813, 464] on font "Yechim" at bounding box center [836, 470] width 57 height 16
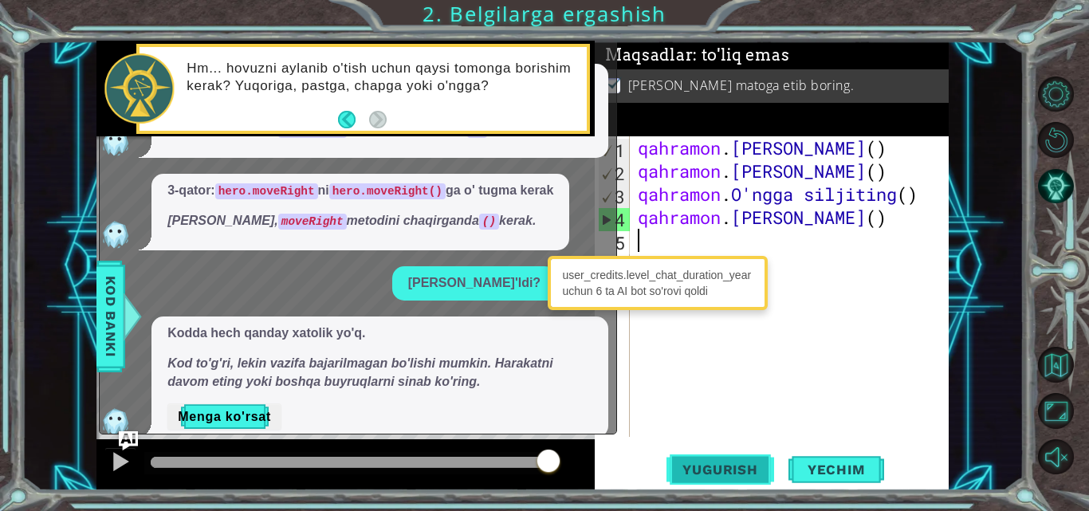
click at [739, 456] on button "Yugurish" at bounding box center [720, 469] width 107 height 35
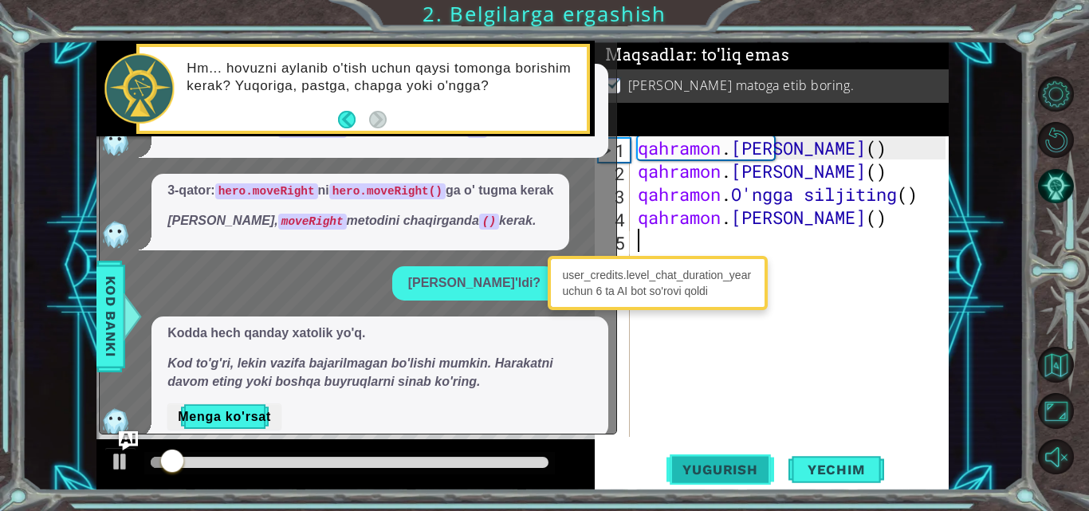
click at [739, 467] on font "Yugurish" at bounding box center [720, 470] width 75 height 16
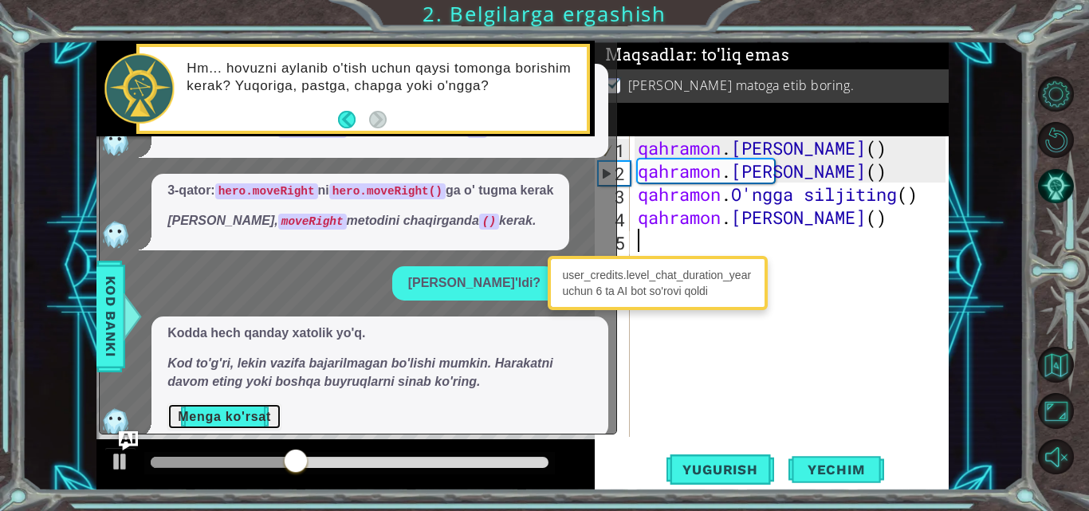
click at [236, 410] on font "Menga ko'rsat" at bounding box center [224, 417] width 93 height 14
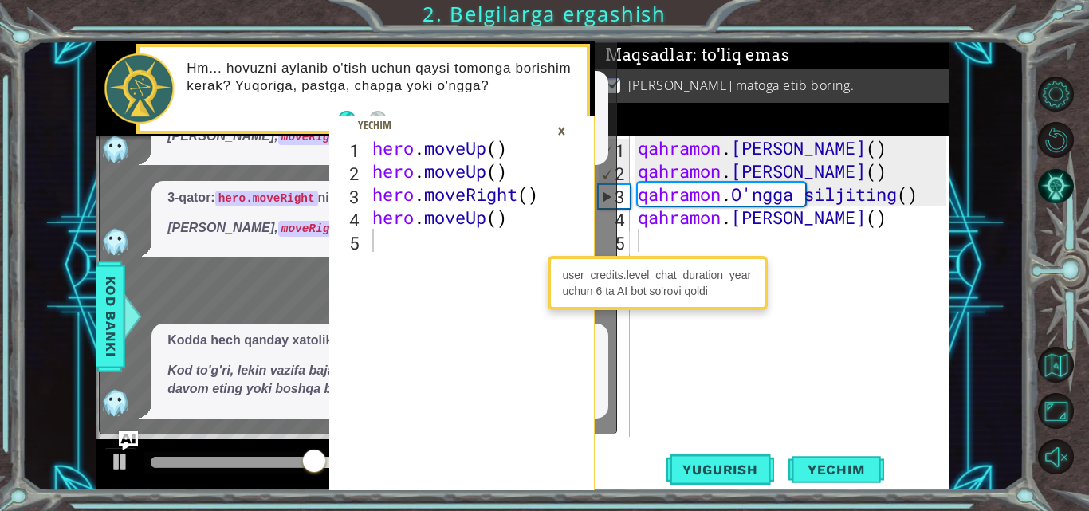
scroll to position [295, 0]
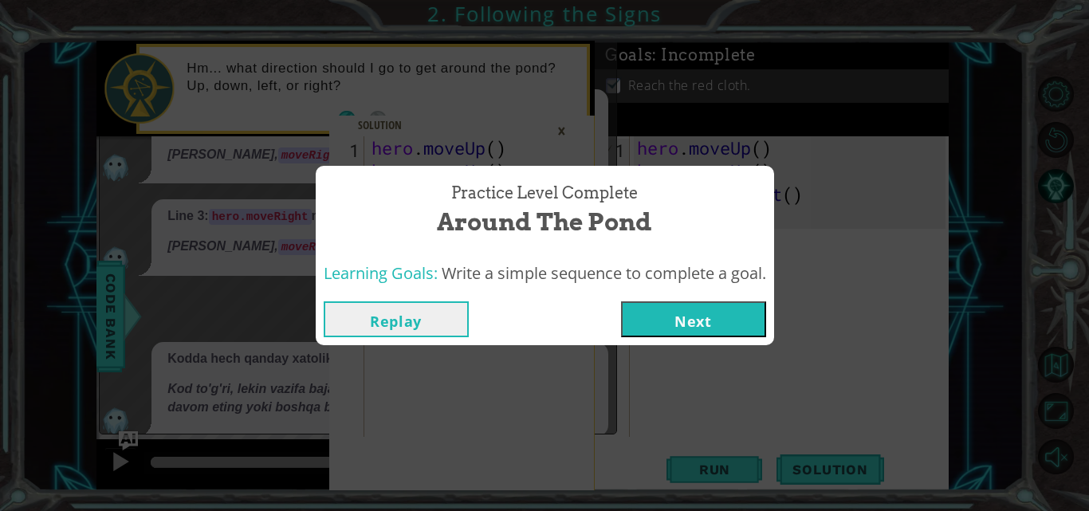
click at [691, 317] on button "Next" at bounding box center [693, 319] width 145 height 36
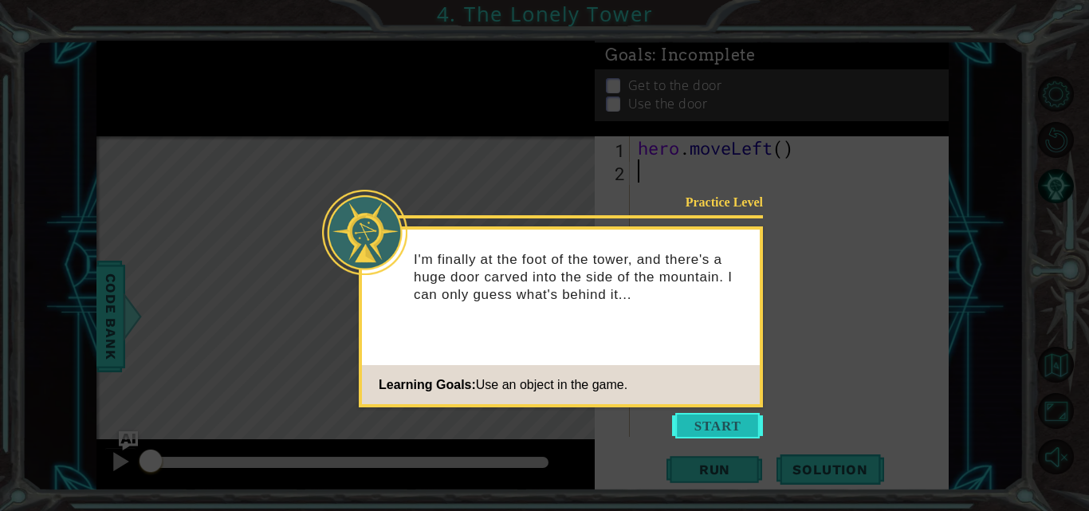
click at [700, 423] on button "Start" at bounding box center [717, 426] width 91 height 26
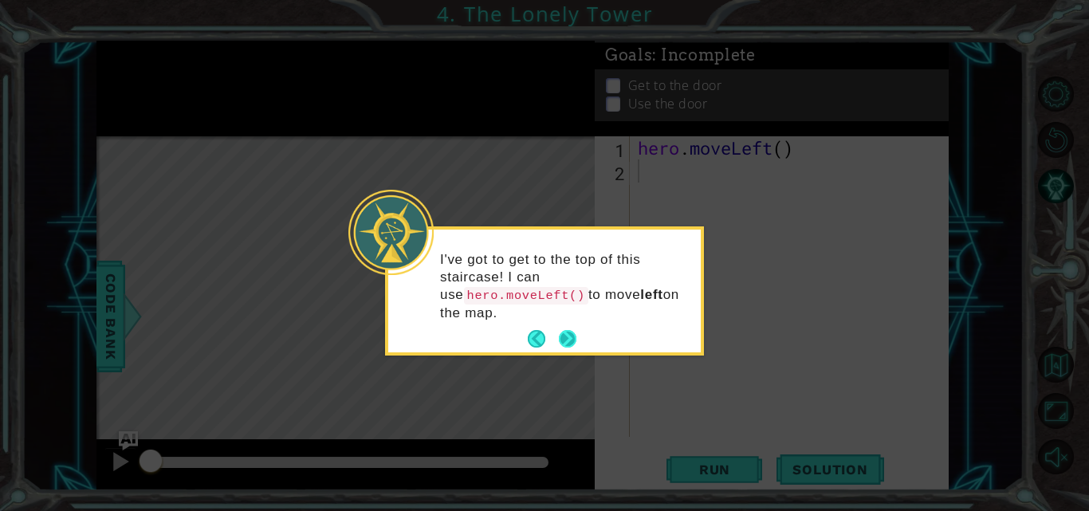
click at [567, 330] on button "Next" at bounding box center [567, 339] width 18 height 18
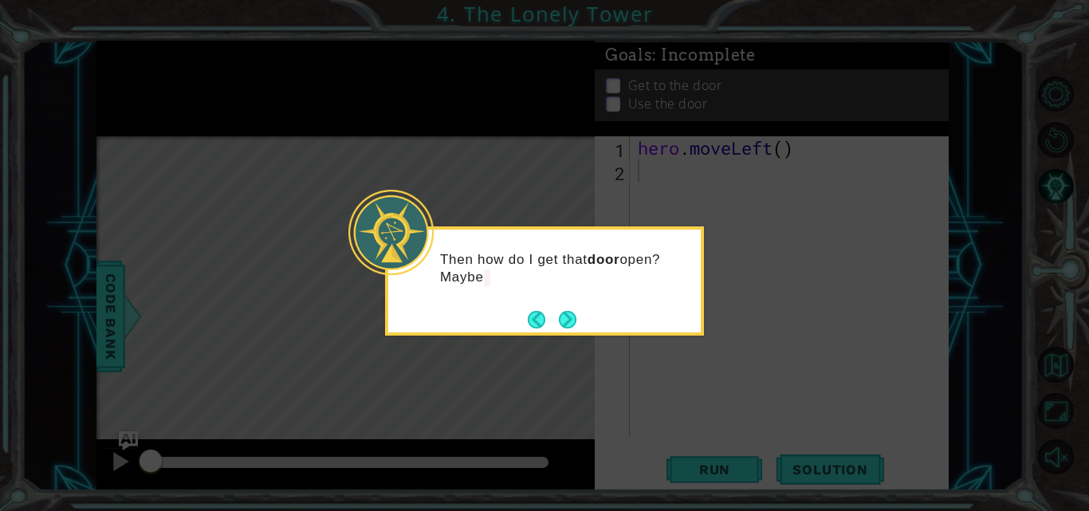
click at [567, 317] on button "Next" at bounding box center [568, 320] width 18 height 18
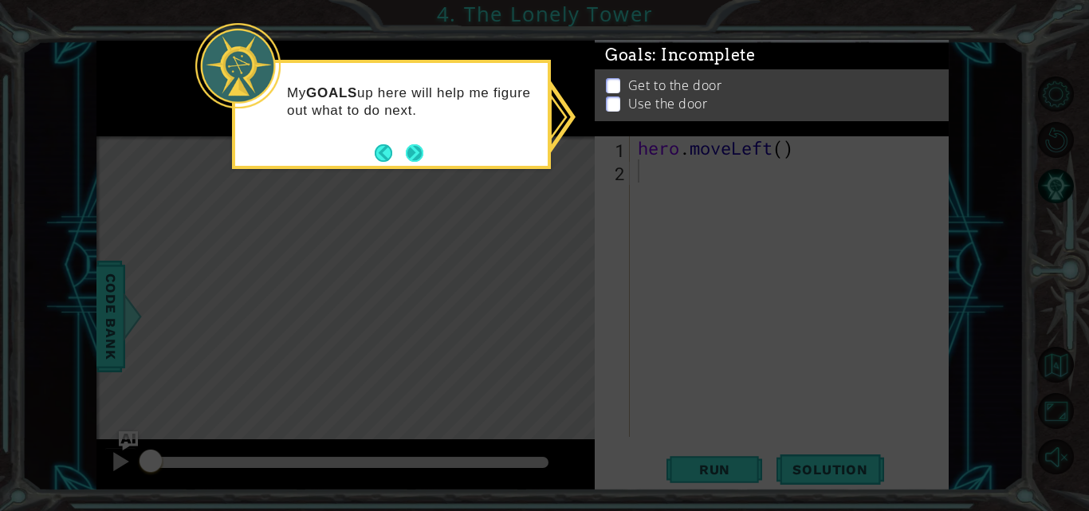
click at [412, 146] on button "Next" at bounding box center [415, 153] width 18 height 18
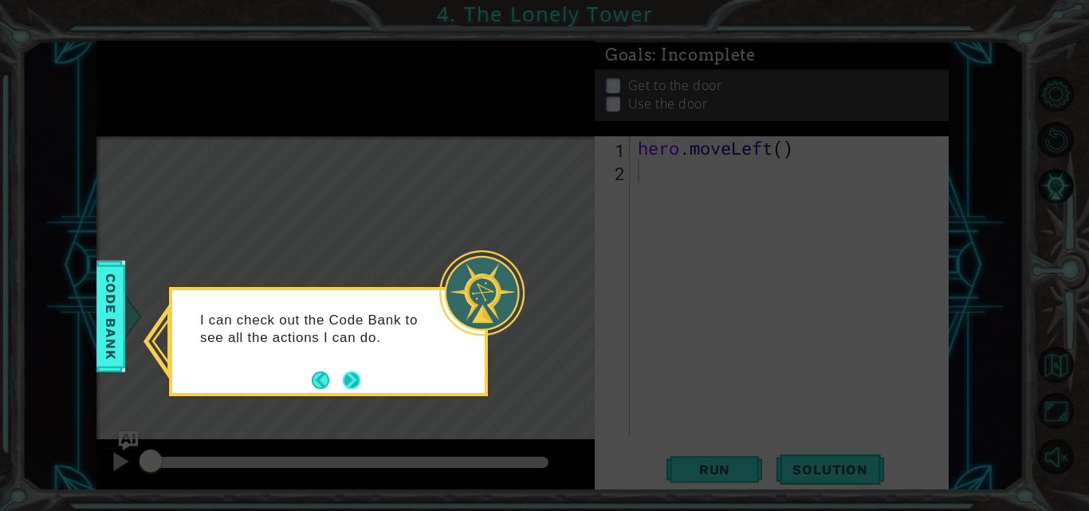
click at [350, 376] on button "Next" at bounding box center [352, 380] width 18 height 18
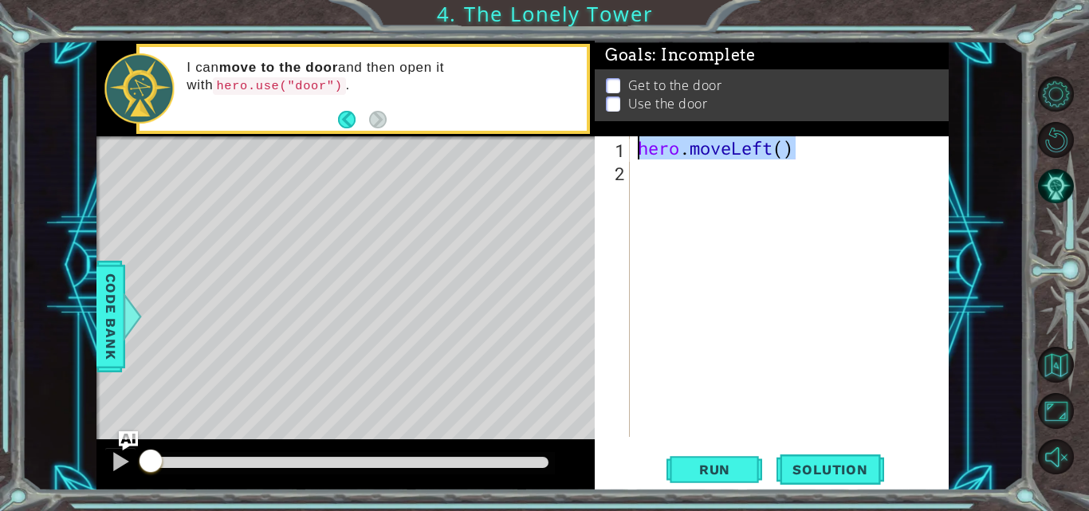
drag, startPoint x: 801, startPoint y: 154, endPoint x: 629, endPoint y: 153, distance: 171.5
click at [629, 153] on div "1 2 hero . moveLeft ( ) ההההההההההההההההההההההההההההההההההההההההההההההההההההההה…" at bounding box center [770, 286] width 351 height 301
type textarea "hero.moveLeft()"
click at [650, 176] on div "hero . moveLeft ( )" at bounding box center [794, 309] width 319 height 347
paste textarea "hero.moveLeft()"
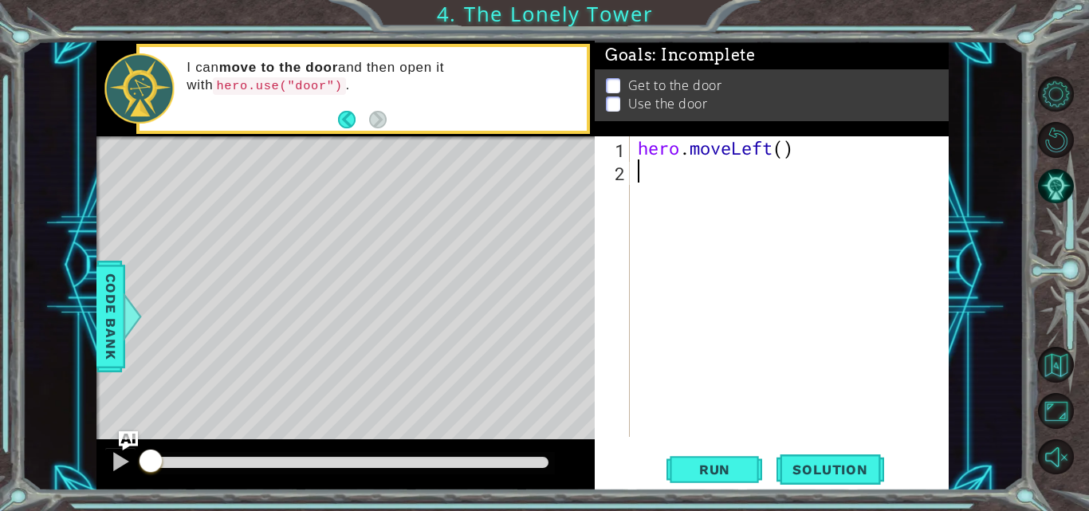
type textarea "hero.moveLeft()"
drag, startPoint x: 802, startPoint y: 171, endPoint x: 640, endPoint y: 174, distance: 161.9
click at [640, 174] on div "hero . moveLeft ( ) hero . moveLeft ( )" at bounding box center [794, 309] width 319 height 347
click at [640, 200] on div "hero . moveLeft ( ) hero . moveLeft ( )" at bounding box center [794, 309] width 319 height 347
paste textarea "hero.moveLeft()"
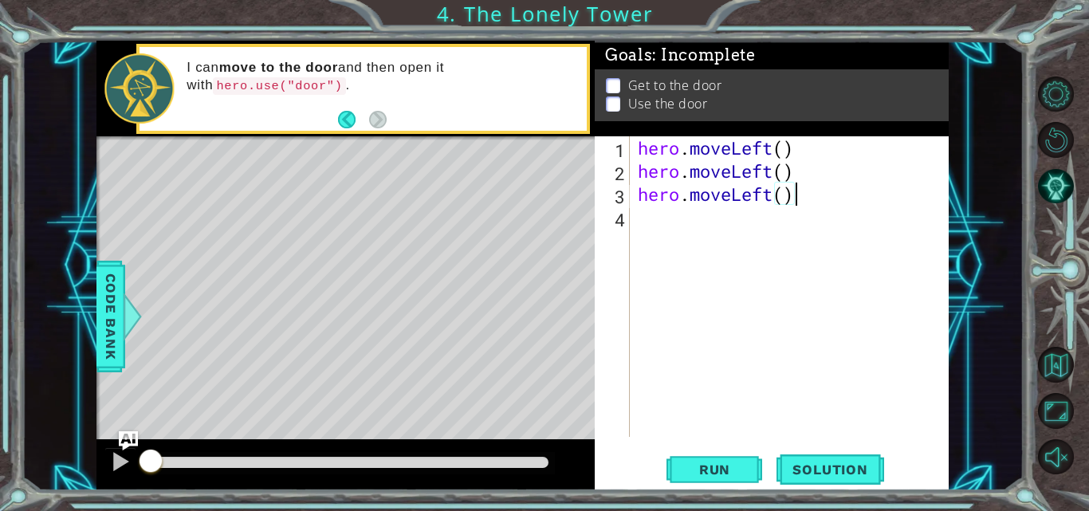
click at [759, 196] on div "hero . moveLeft ( ) hero . moveLeft ( ) hero . moveLeft ( )" at bounding box center [794, 309] width 319 height 347
click at [776, 195] on div "hero . moveLeft ( ) hero . moveLeft ( ) hero . moveLeft ( )" at bounding box center [794, 309] width 319 height 347
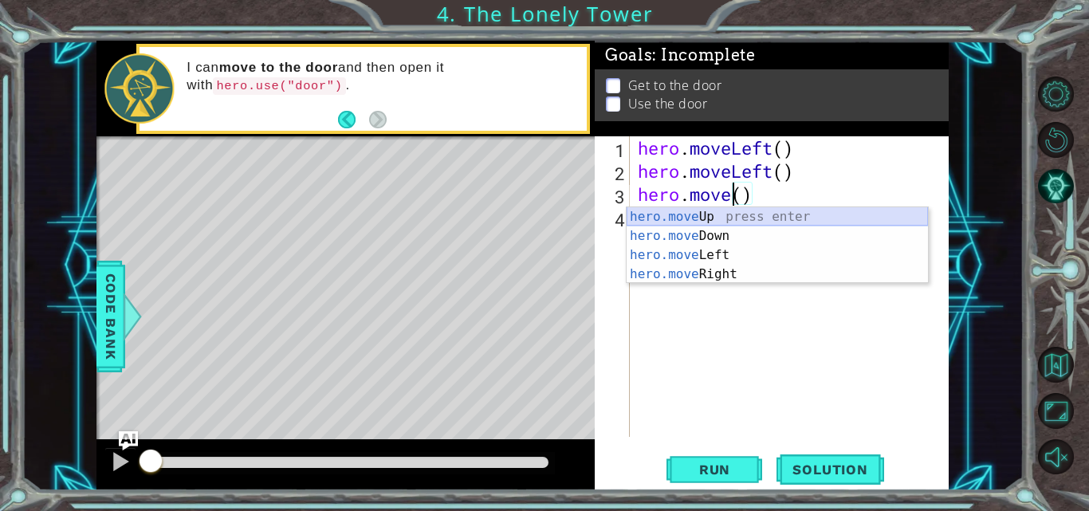
click at [718, 215] on div "hero.move Up press enter hero.move Down press enter hero.move Left press enter …" at bounding box center [777, 264] width 301 height 115
type textarea "hero.moveUp"
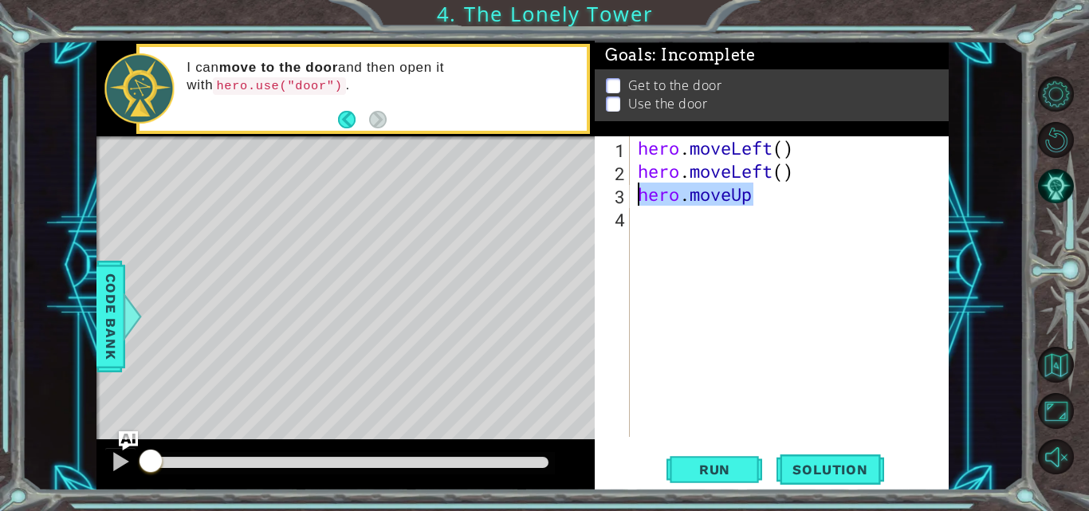
drag, startPoint x: 754, startPoint y: 198, endPoint x: 640, endPoint y: 195, distance: 114.1
click at [640, 195] on div "hero . moveLeft ( ) hero . moveLeft ( ) hero . moveUp" at bounding box center [794, 309] width 319 height 347
click at [642, 224] on div "hero . moveLeft ( ) hero . moveLeft ( ) hero . moveUp" at bounding box center [794, 309] width 319 height 347
paste textarea "hero.moveUp"
type textarea "hero.moveUp"
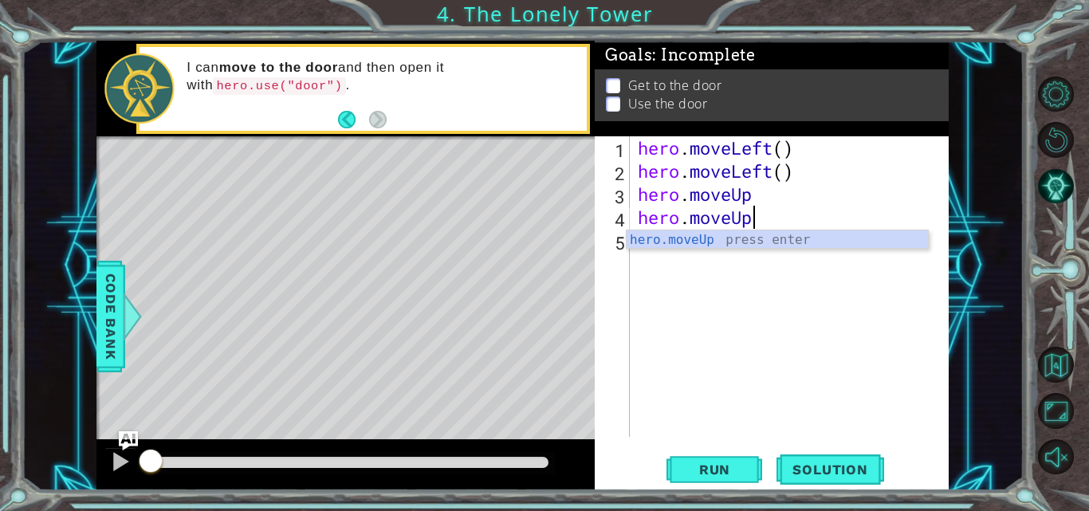
click at [676, 258] on div "hero . moveLeft ( ) hero . moveLeft ( ) hero . moveUp hero . moveUp" at bounding box center [794, 309] width 319 height 347
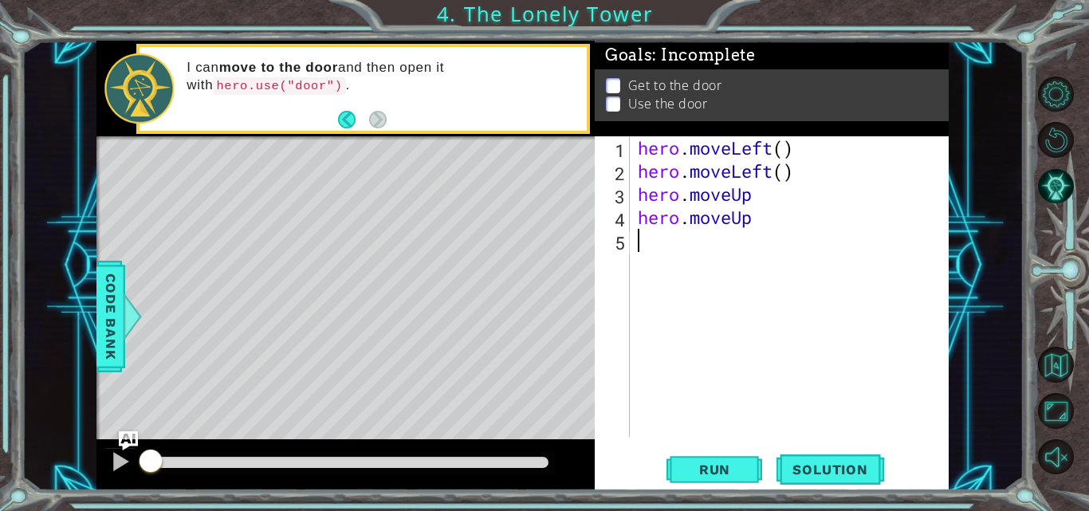
paste textarea "hero.moveUp"
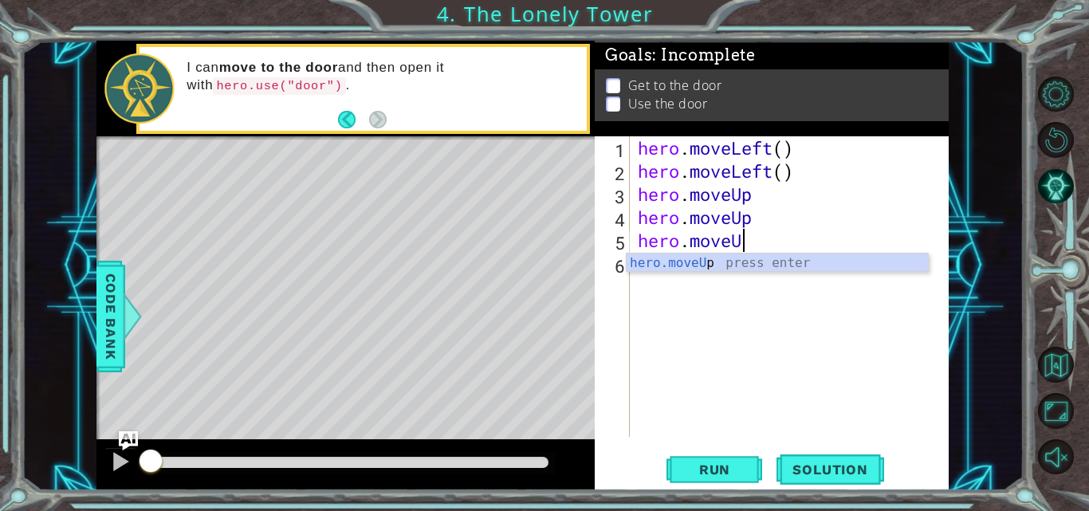
type textarea "hero.move"
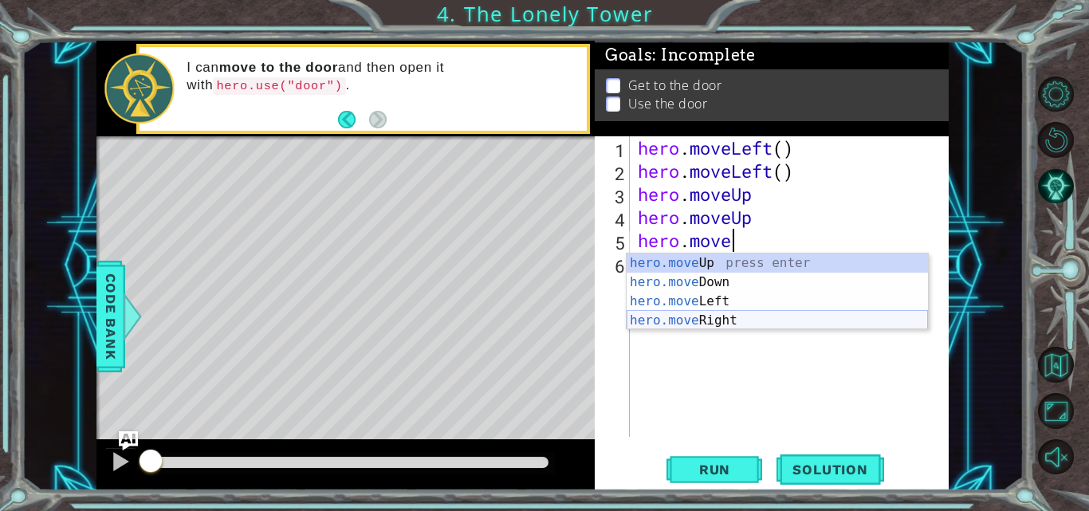
click at [669, 319] on div "hero.move Up press enter hero.move Down press enter hero.move Left press enter …" at bounding box center [777, 311] width 301 height 115
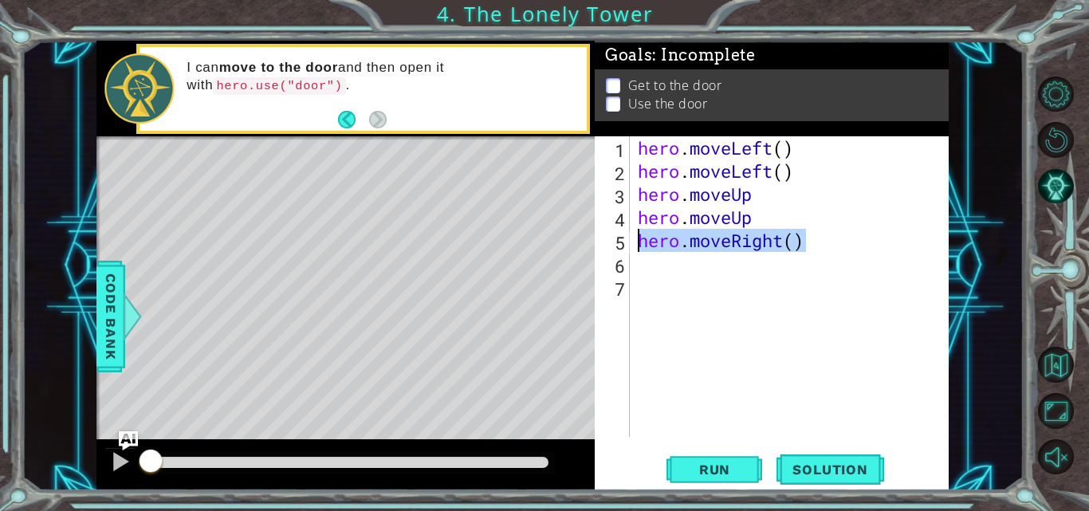
drag, startPoint x: 810, startPoint y: 245, endPoint x: 636, endPoint y: 245, distance: 173.9
click at [636, 245] on div "hero . moveLeft ( ) hero . moveLeft ( ) hero . moveUp hero . moveUp hero . move…" at bounding box center [794, 309] width 319 height 347
type textarea "hero.moveRight()"
click at [641, 273] on div "hero . moveLeft ( ) hero . moveLeft ( ) hero . moveUp hero . moveUp hero . move…" at bounding box center [794, 309] width 319 height 347
paste textarea "hero.moveRight()"
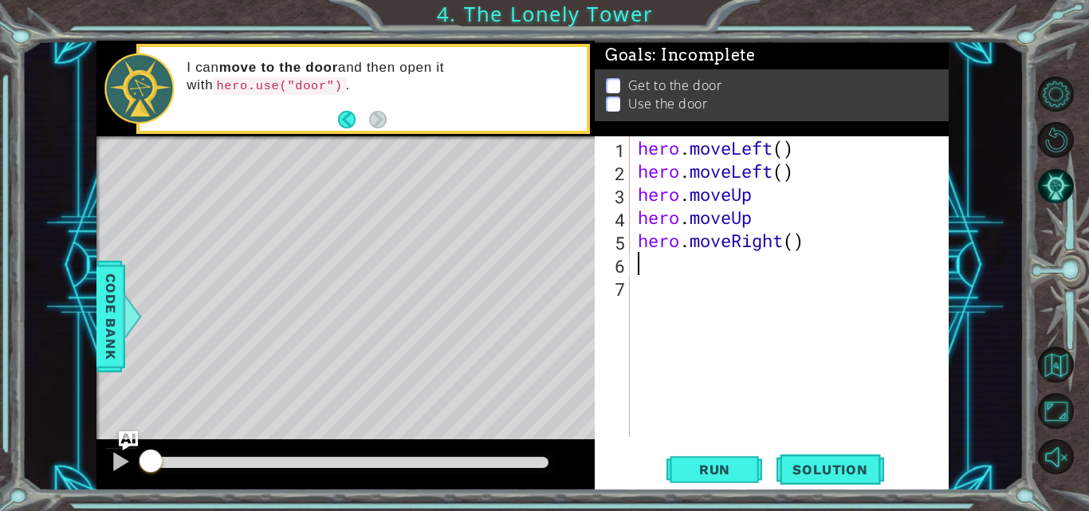
type textarea "hero.moveRight()"
click at [648, 285] on div "hero . moveLeft ( ) hero . moveLeft ( ) hero . moveUp hero . moveUp hero . move…" at bounding box center [794, 309] width 319 height 347
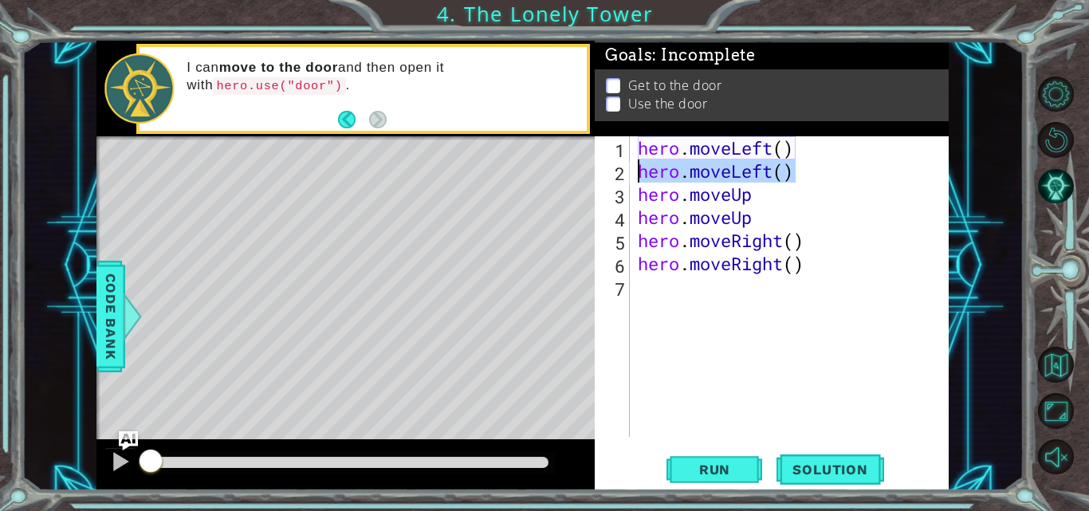
drag, startPoint x: 802, startPoint y: 169, endPoint x: 634, endPoint y: 175, distance: 167.6
click at [634, 175] on div "1 2 3 4 5 6 7 hero . moveLeft ( ) hero . moveLeft ( ) hero . moveUp hero . move…" at bounding box center [770, 286] width 351 height 301
type textarea "hero.moveLeft()"
click at [629, 289] on div "7" at bounding box center [614, 289] width 32 height 23
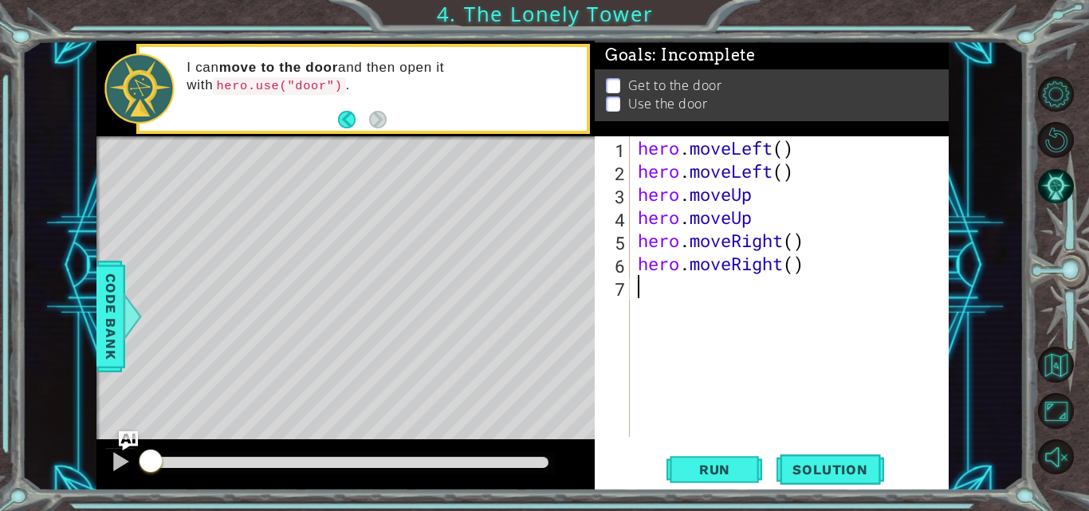
type textarea "v"
type textarea "hero.moveRight()"
drag, startPoint x: 810, startPoint y: 258, endPoint x: 632, endPoint y: 258, distance: 177.1
click at [632, 258] on div "hero.moveRight() 1 2 3 4 5 6 7 hero . moveLeft ( ) hero . moveLeft ( ) hero . m…" at bounding box center [770, 286] width 351 height 301
click at [644, 296] on div "hero . moveLeft ( ) hero . moveLeft ( ) hero . moveUp hero . moveUp hero . move…" at bounding box center [794, 309] width 319 height 347
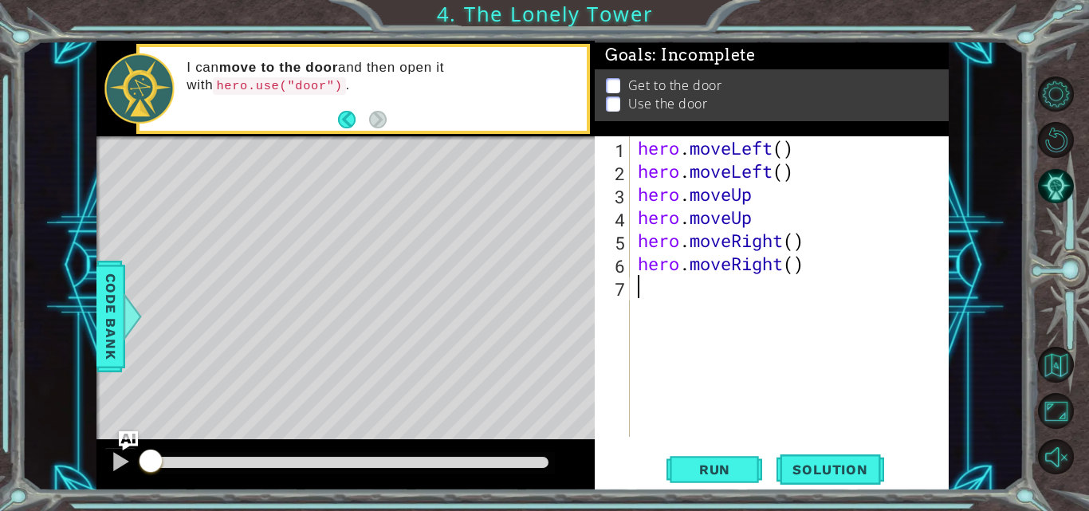
paste textarea "hero.moveRight()"
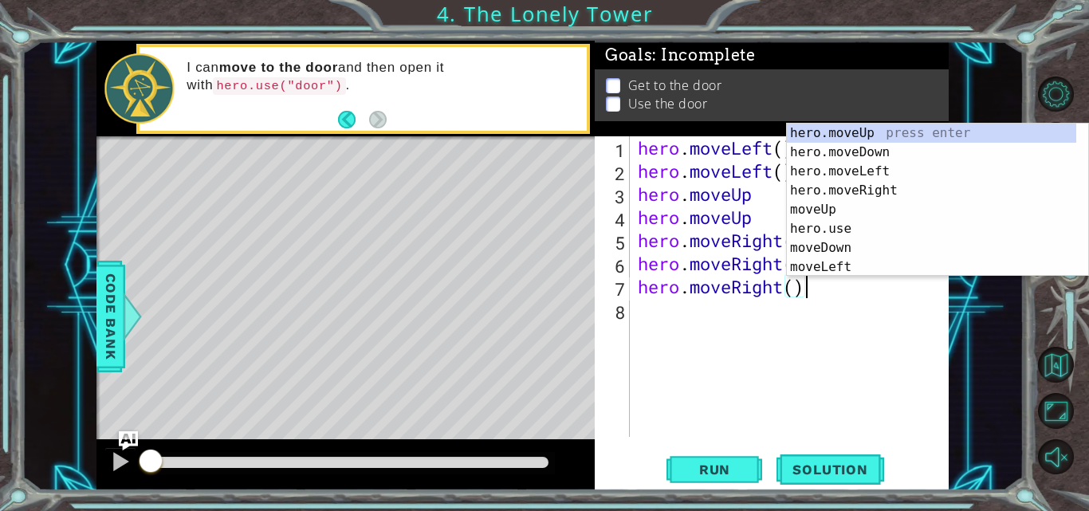
click at [787, 291] on div "hero . moveLeft ( ) hero . moveLeft ( ) hero . moveUp hero . moveUp hero . move…" at bounding box center [794, 309] width 319 height 347
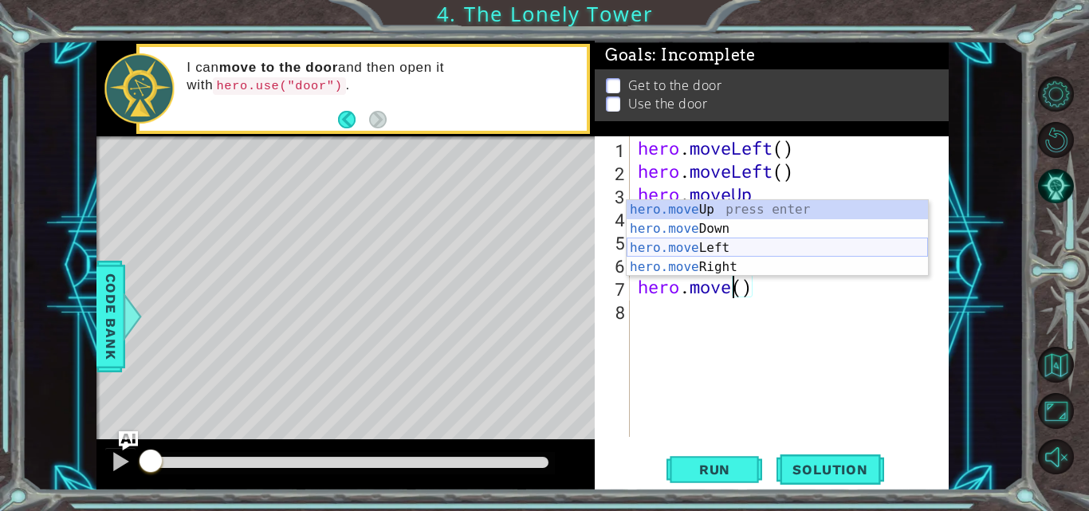
click at [732, 242] on div "hero.move Up press enter hero.move Down press enter hero.move Left press enter …" at bounding box center [777, 257] width 301 height 115
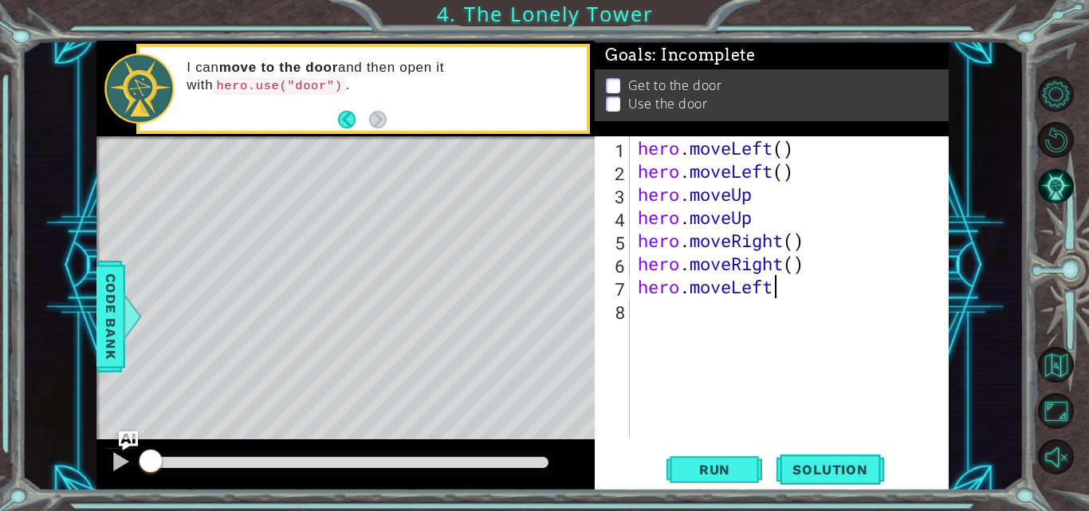
type textarea "hero.moveLeft"
